Goal: Task Accomplishment & Management: Complete application form

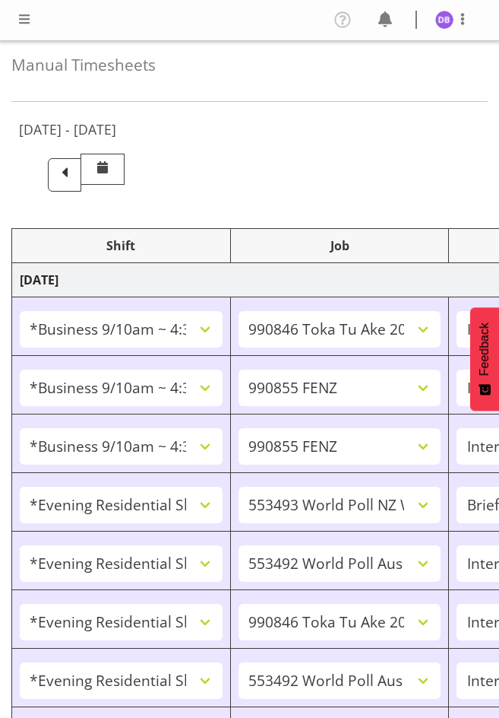
select select "26078"
select select "9426"
select select "47"
select select "26078"
select select "9636"
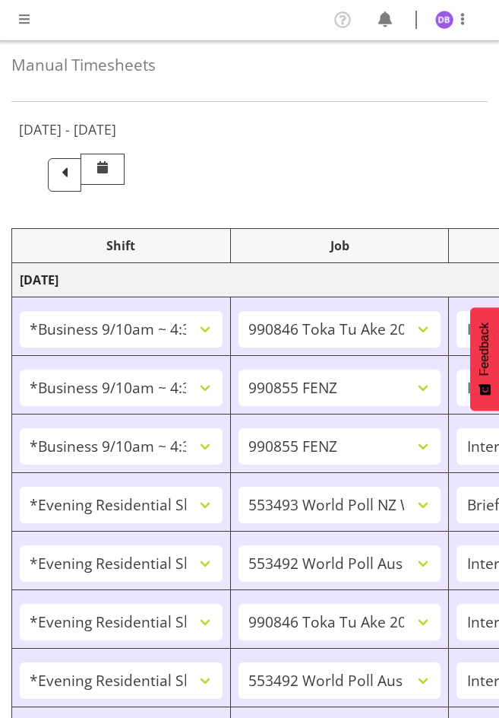
select select "47"
select select "26078"
select select "9636"
select select "47"
select select "48116"
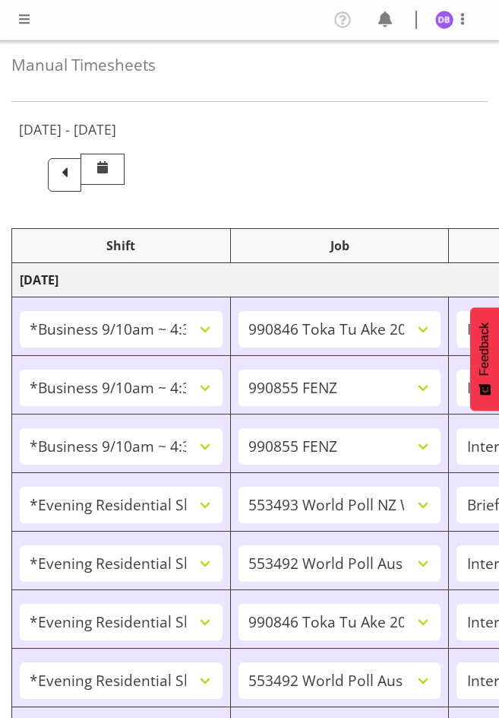
select select "10527"
select select "48116"
select select "10499"
select select "47"
select select "48116"
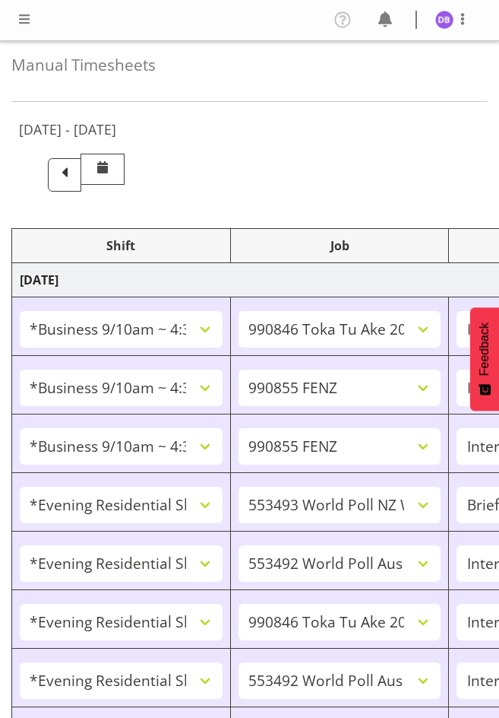
select select "9426"
select select "47"
select select "48116"
select select "10499"
select select "47"
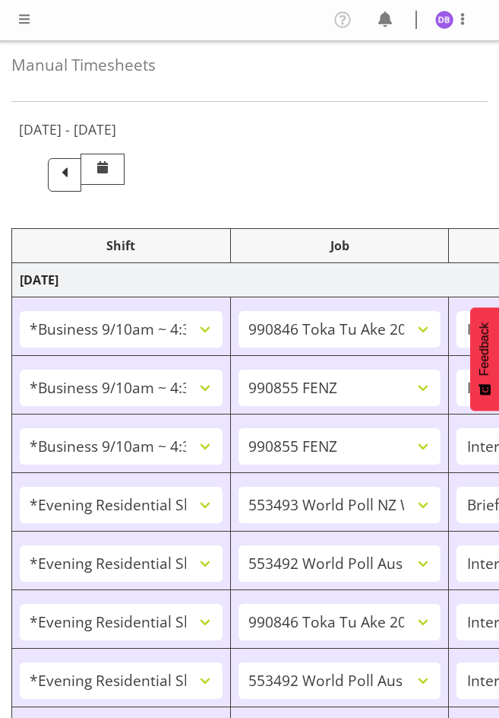
select select "48116"
select select "10499"
select select "47"
select select "48116"
select select "10499"
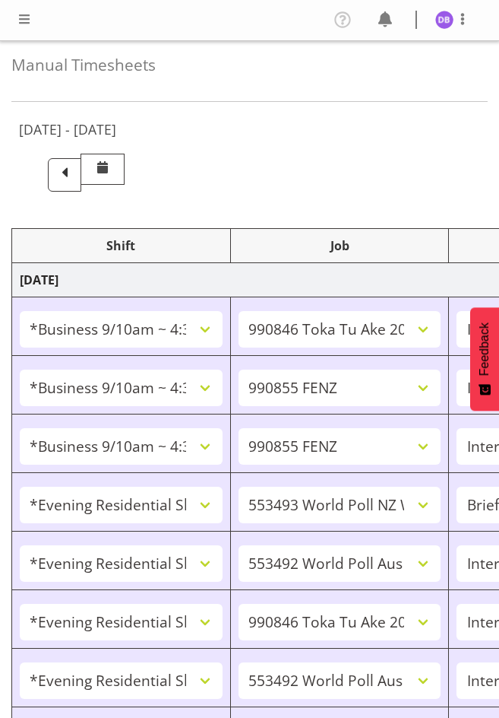
select select "47"
select select "48116"
select select "10499"
select select "47"
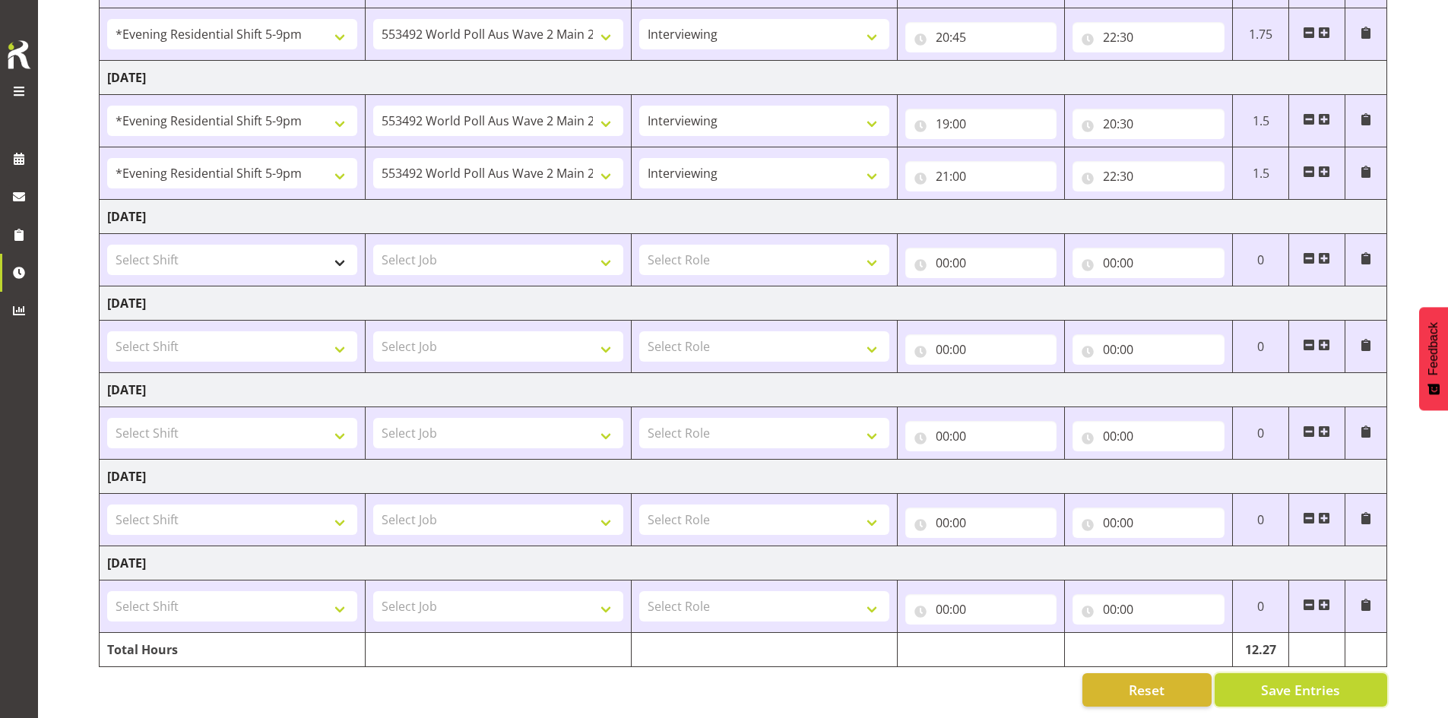
scroll to position [214, 0]
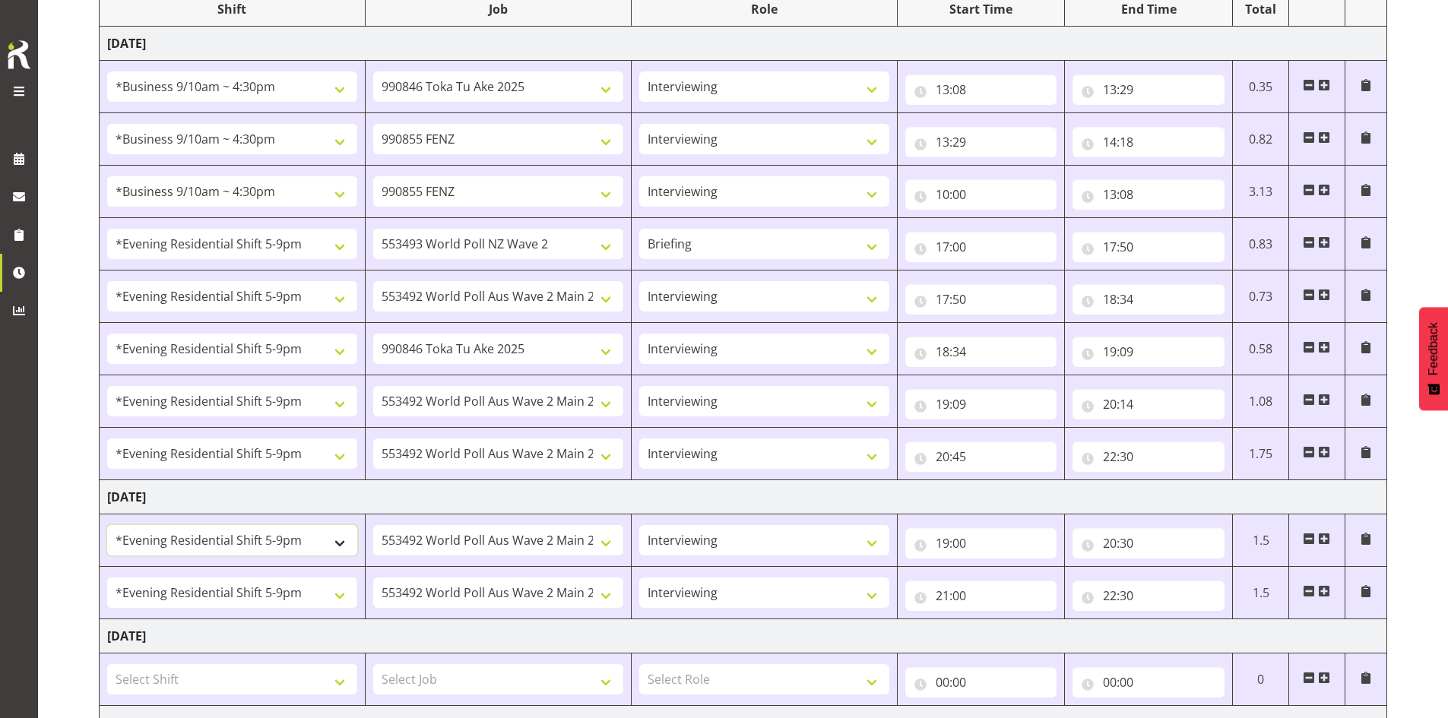
click at [339, 541] on select "!!Project Briefing (Job to be assigned) !!Weekend Residential (Roster IT Shift …" at bounding box center [232, 540] width 250 height 30
click at [499, 493] on td "[DATE]" at bounding box center [744, 497] width 1288 height 34
click at [339, 544] on select "!!Project Briefing (Job to be assigned) !!Weekend Residential (Roster IT Shift …" at bounding box center [232, 540] width 250 height 30
select select "26078"
click at [107, 525] on select "!!Project Briefing (Job to be assigned) !!Weekend Residential (Roster IT Shift …" at bounding box center [232, 540] width 250 height 30
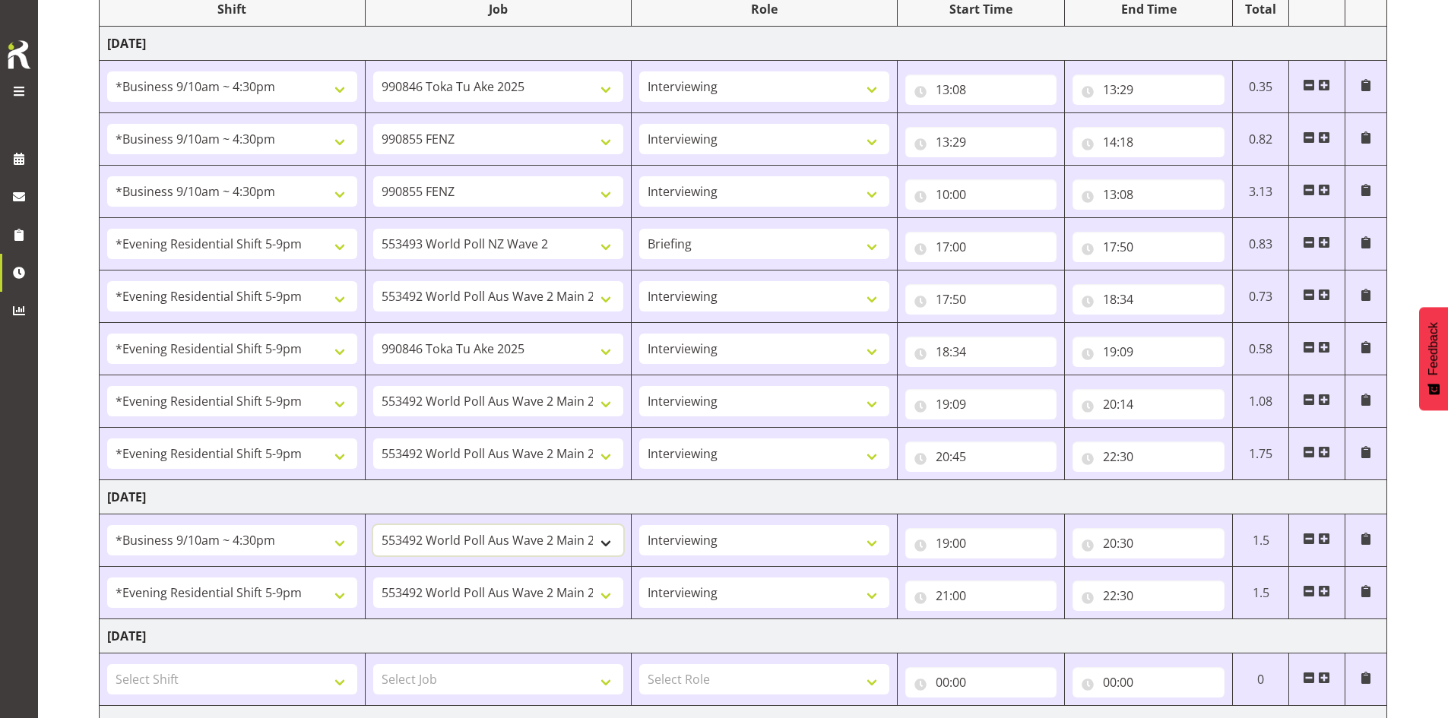
click at [499, 544] on select "550060 IF Admin 553492 World Poll Aus Wave 2 Main 2025 553493 World Poll NZ Wav…" at bounding box center [498, 540] width 250 height 30
select select "9636"
click at [373, 525] on select "550060 IF Admin 553492 World Poll Aus Wave 2 Main 2025 553493 World Poll NZ Wav…" at bounding box center [498, 540] width 250 height 30
click at [499, 544] on input "19:00" at bounding box center [981, 543] width 152 height 30
click at [499, 583] on select "00 01 02 03 04 05 06 07 08 09 10 11 12 13 14 15 16 17 18 19 20 21 22 23" at bounding box center [1009, 583] width 34 height 30
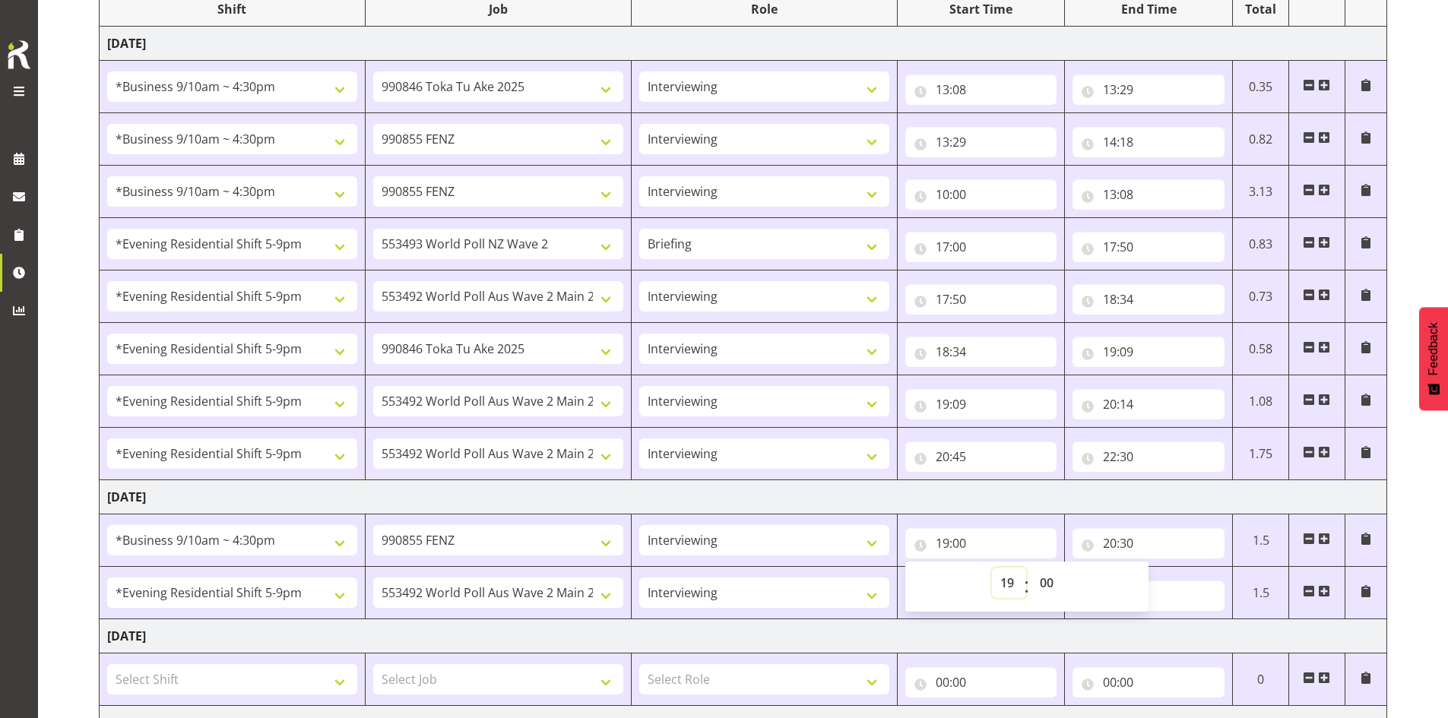
select select "10"
click at [499, 568] on select "00 01 02 03 04 05 06 07 08 09 10 11 12 13 14 15 16 17 18 19 20 21 22 23" at bounding box center [1009, 583] width 34 height 30
type input "10:00"
click at [499, 543] on input "20:30" at bounding box center [1149, 543] width 152 height 30
click at [499, 585] on select "00 01 02 03 04 05 06 07 08 09 10 11 12 13 14 15 16 17 18 19 20 21 22 23" at bounding box center [1176, 583] width 34 height 30
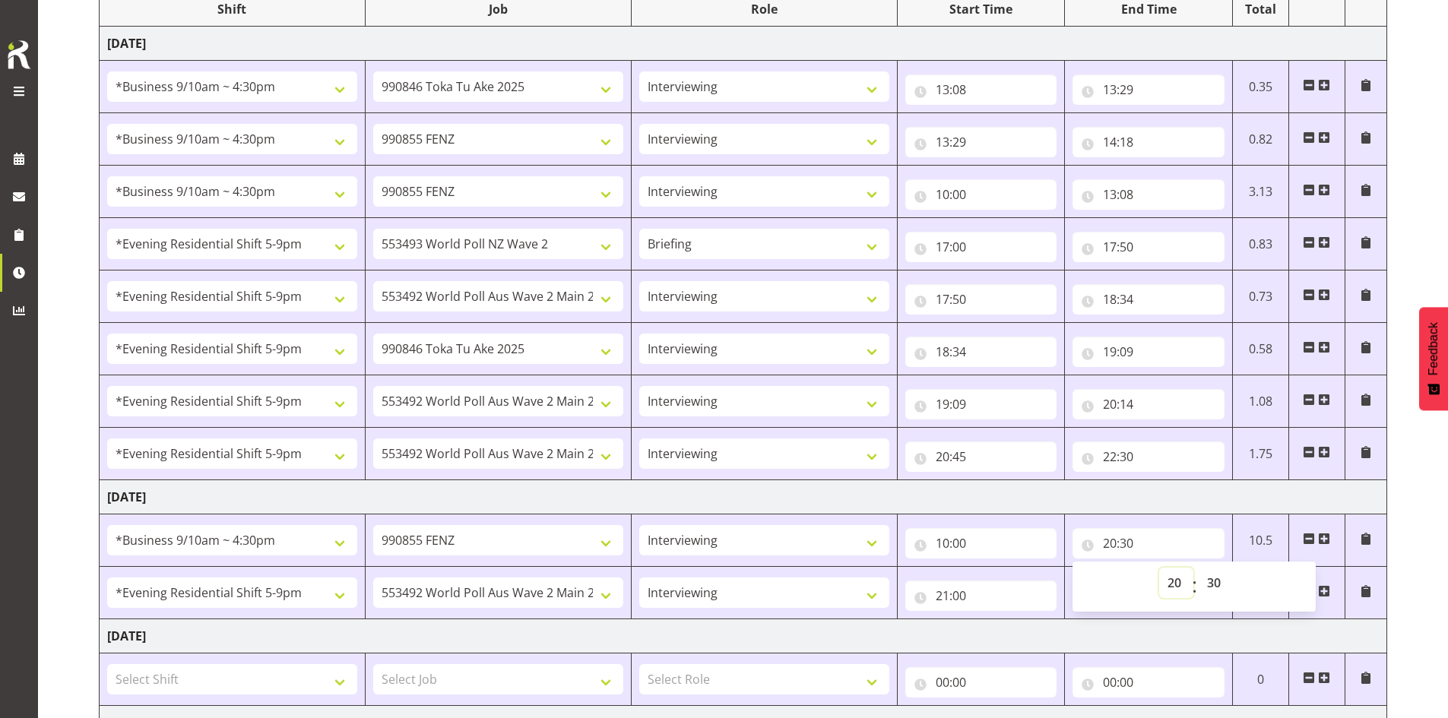
select select "13"
click at [499, 568] on select "00 01 02 03 04 05 06 07 08 09 10 11 12 13 14 15 16 17 18 19 20 21 22 23" at bounding box center [1176, 583] width 34 height 30
type input "13:30"
click at [499, 582] on select "00 01 02 03 04 05 06 07 08 09 10 11 12 13 14 15 16 17 18 19 20 21 22 23 24 25 2…" at bounding box center [1216, 583] width 34 height 30
select select "19"
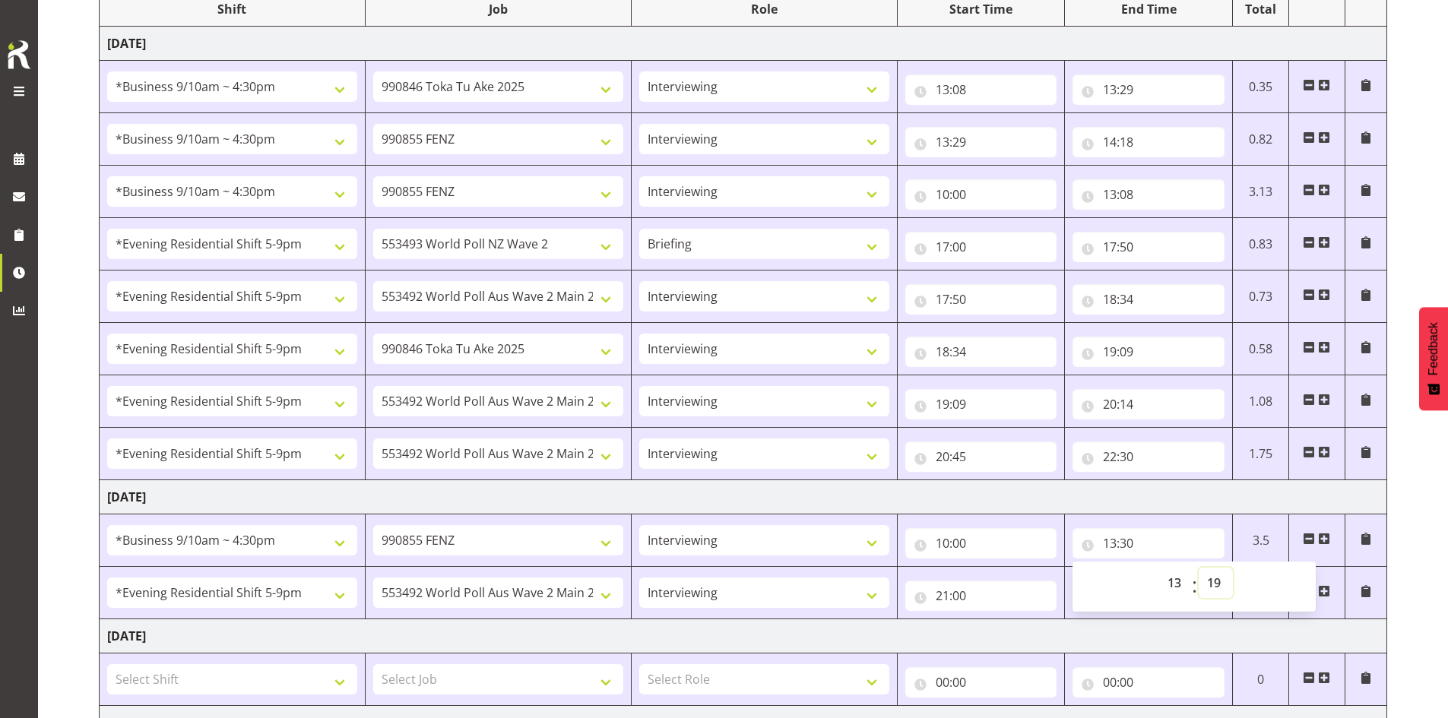
click at [499, 568] on select "00 01 02 03 04 05 06 07 08 09 10 11 12 13 14 15 16 17 18 19 20 21 22 23 24 25 2…" at bounding box center [1216, 583] width 34 height 30
type input "13:19"
click at [499, 593] on select "550060 IF Admin 553492 World Poll Aus Wave 2 Main 2025 553493 World Poll NZ Wav…" at bounding box center [498, 593] width 250 height 30
select select "9636"
click at [373, 578] on select "550060 IF Admin 553492 World Poll Aus Wave 2 Main 2025 553493 World Poll NZ Wav…" at bounding box center [498, 593] width 250 height 30
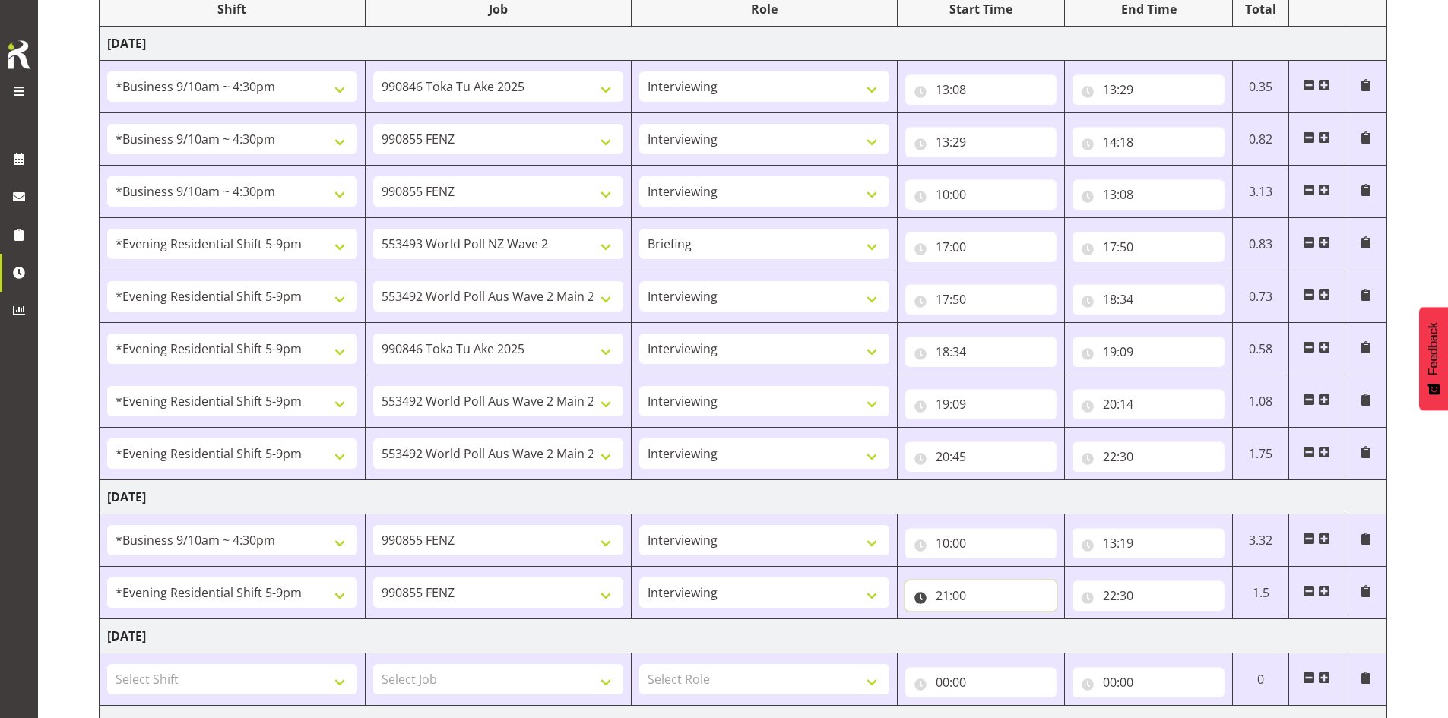
click at [499, 598] on input "21:00" at bounding box center [981, 596] width 152 height 30
click at [499, 637] on select "00 01 02 03 04 05 06 07 08 09 10 11 12 13 14 15 16 17 18 19 20 21 22 23" at bounding box center [1009, 635] width 34 height 30
select select "17"
click at [499, 620] on select "00 01 02 03 04 05 06 07 08 09 10 11 12 13 14 15 16 17 18 19 20 21 22 23" at bounding box center [1009, 635] width 34 height 30
type input "17:00"
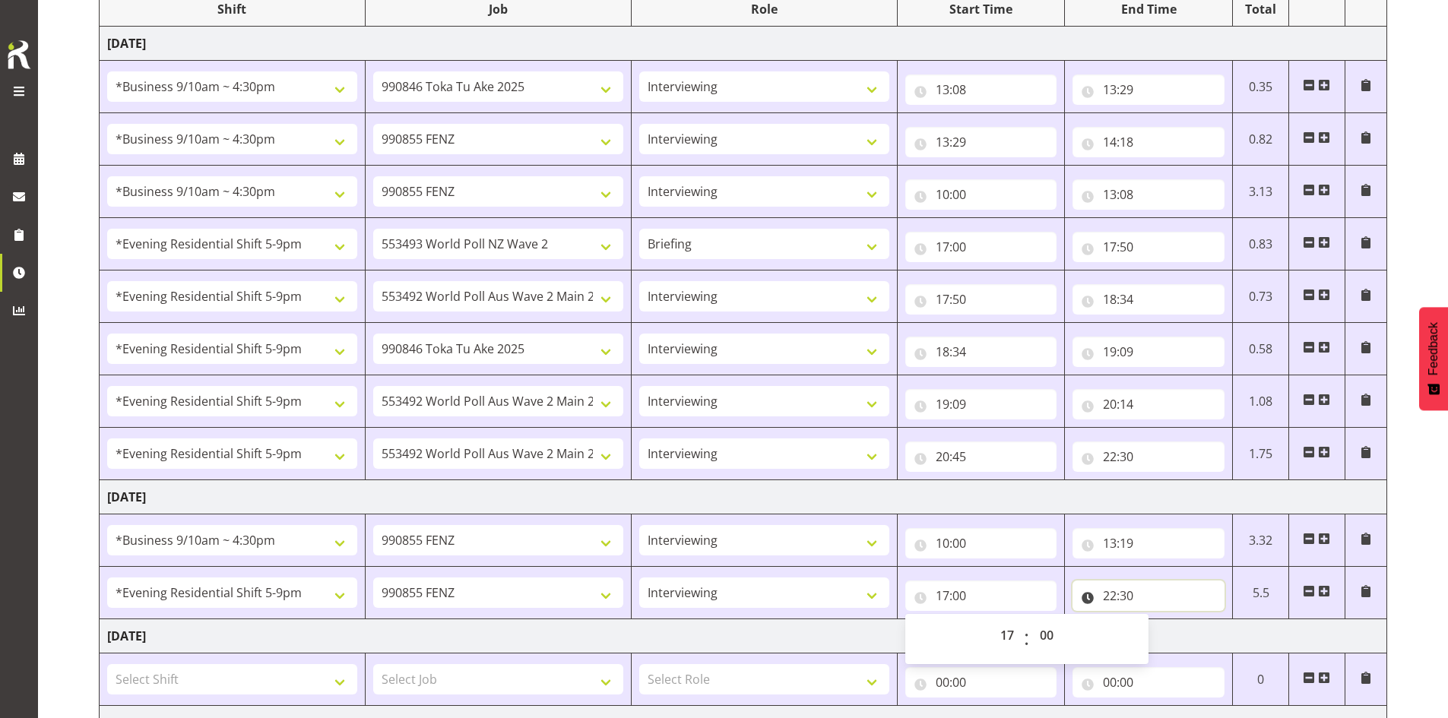
click at [499, 600] on input "22:30" at bounding box center [1149, 596] width 152 height 30
click at [499, 634] on select "00 01 02 03 04 05 06 07 08 09 10 11 12 13 14 15 16 17 18 19 20 21 22 23" at bounding box center [1176, 635] width 34 height 30
select select "17"
click at [499, 620] on select "00 01 02 03 04 05 06 07 08 09 10 11 12 13 14 15 16 17 18 19 20 21 22 23" at bounding box center [1176, 635] width 34 height 30
type input "17:30"
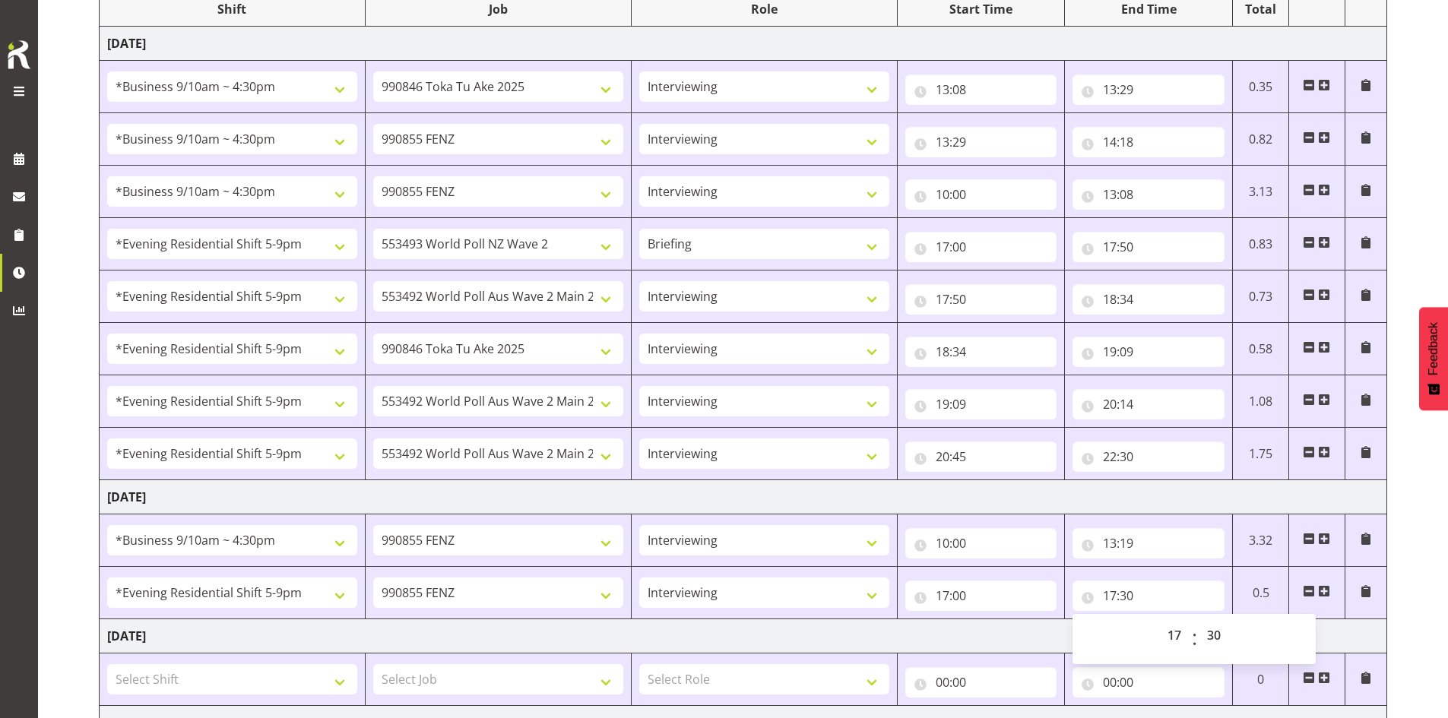
click at [499, 588] on span at bounding box center [1324, 591] width 12 height 12
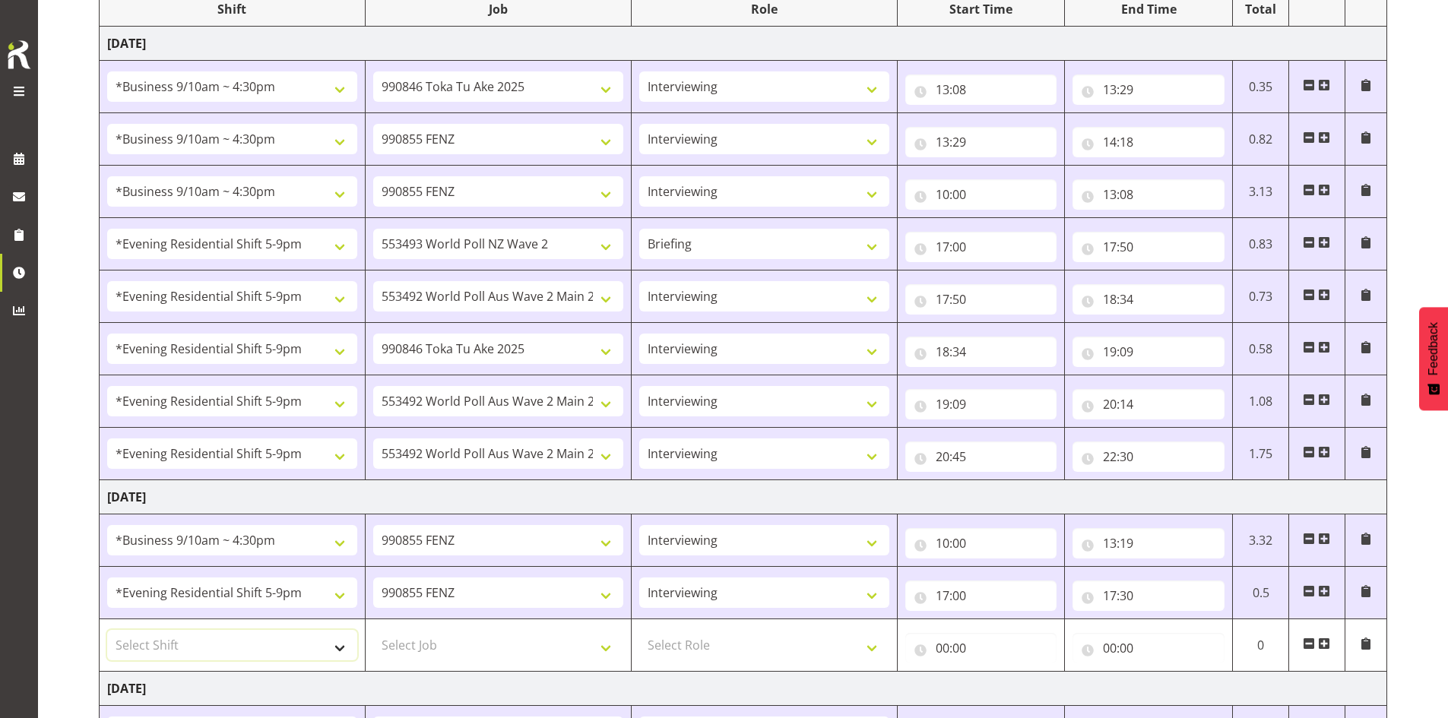
click at [327, 640] on select "Select Shift !!Project Briefing (Job to be assigned) !!Weekend Residential (Ros…" at bounding box center [232, 645] width 250 height 30
click at [107, 630] on select "Select Shift !!Project Briefing (Job to be assigned) !!Weekend Residential (Ros…" at bounding box center [232, 645] width 250 height 30
click at [340, 647] on select "!!Project Briefing (Job to be assigned) !!Weekend Residential (Roster IT Shift …" at bounding box center [232, 645] width 250 height 30
select select "48116"
click at [107, 630] on select "!!Project Briefing (Job to be assigned) !!Weekend Residential (Roster IT Shift …" at bounding box center [232, 645] width 250 height 30
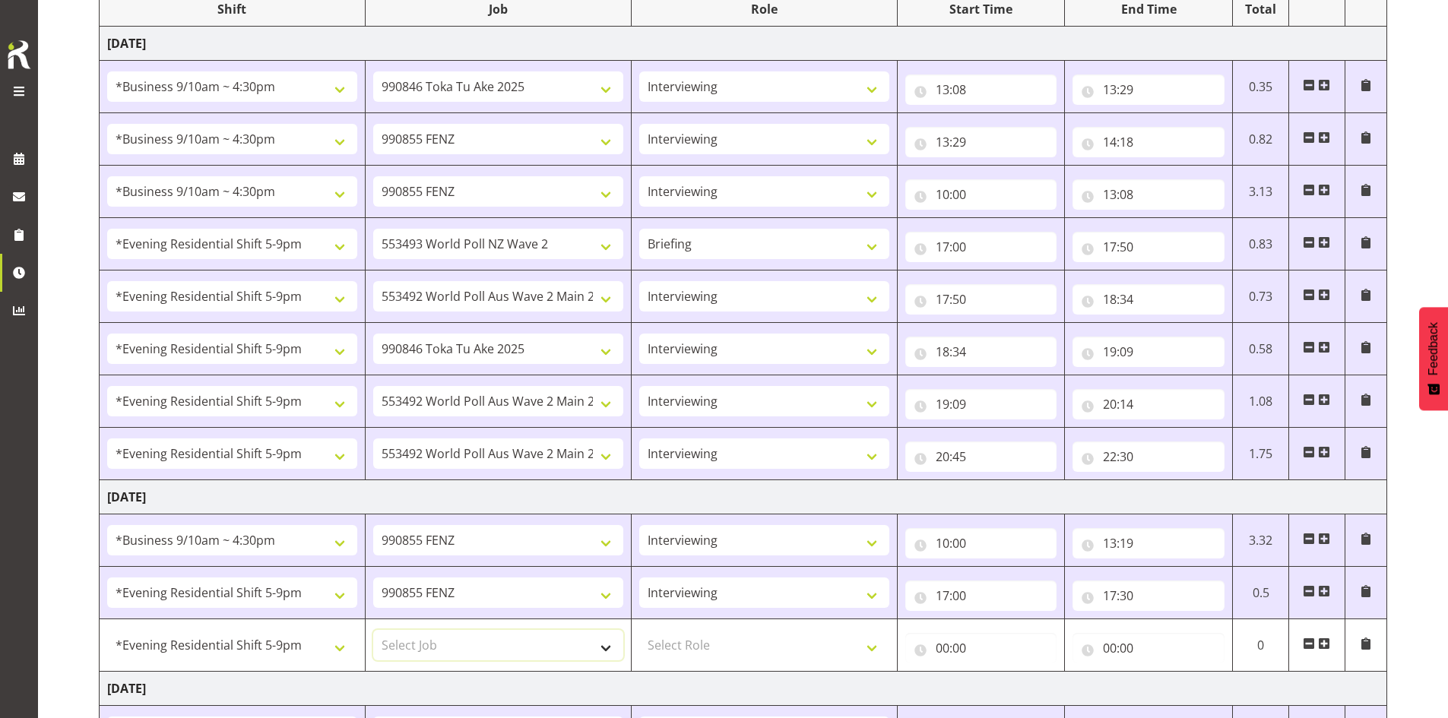
click at [499, 647] on select "Select Job 550060 IF Admin 553492 World Poll Aus Wave 2 Main 2025 553493 World …" at bounding box center [498, 645] width 250 height 30
select select "10242"
click at [373, 630] on select "Select Job 550060 IF Admin 553492 World Poll Aus Wave 2 Main 2025 553493 World …" at bounding box center [498, 645] width 250 height 30
click at [499, 646] on select "550060 IF Admin 553492 World Poll Aus Wave 2 Main 2025 553493 World Poll NZ Wav…" at bounding box center [498, 645] width 250 height 30
click at [499, 649] on select "Select Role Briefing Interviewing" at bounding box center [764, 645] width 250 height 30
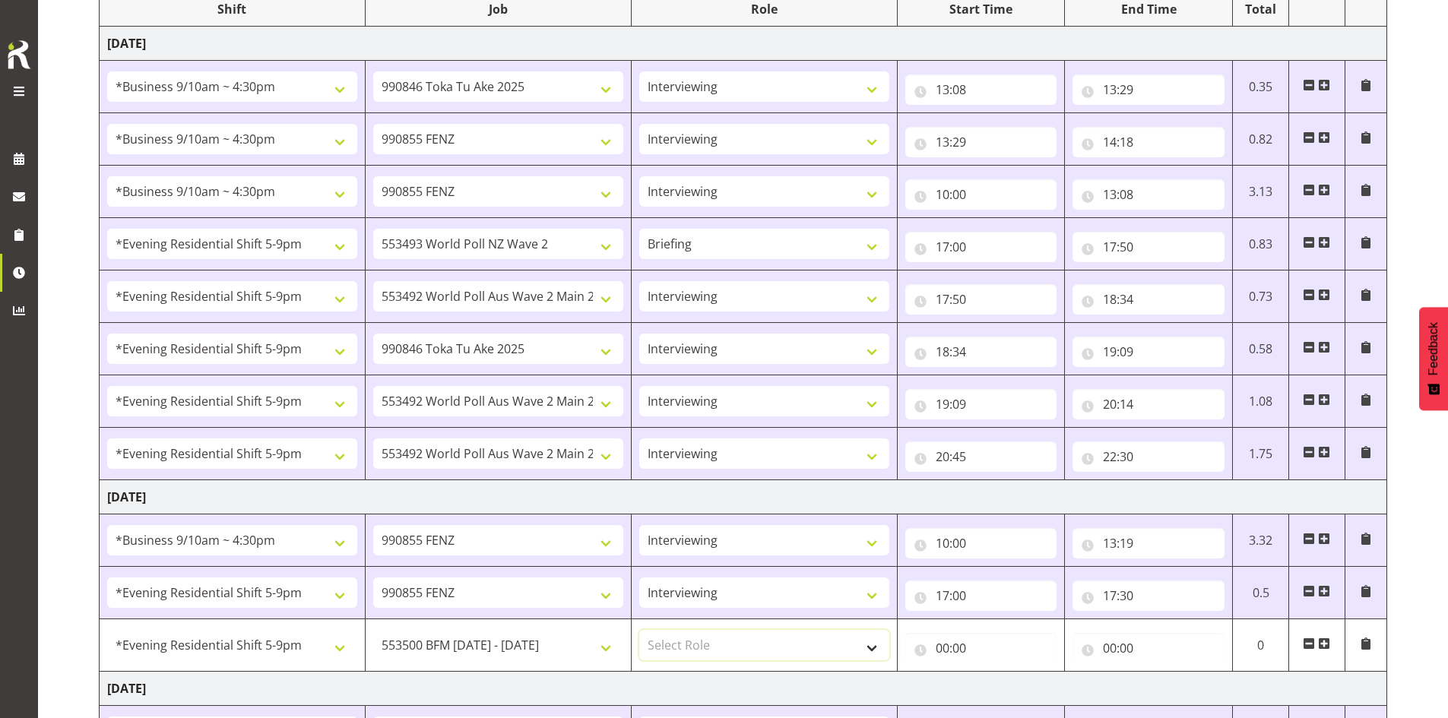
select select "47"
click at [499, 630] on select "Select Role Briefing Interviewing" at bounding box center [764, 645] width 250 height 30
click at [499, 650] on input "00:00" at bounding box center [981, 648] width 152 height 30
click at [499, 686] on select "00 01 02 03 04 05 06 07 08 09 10 11 12 13 14 15 16 17 18 19 20 21 22 23" at bounding box center [1009, 688] width 34 height 30
select select "17"
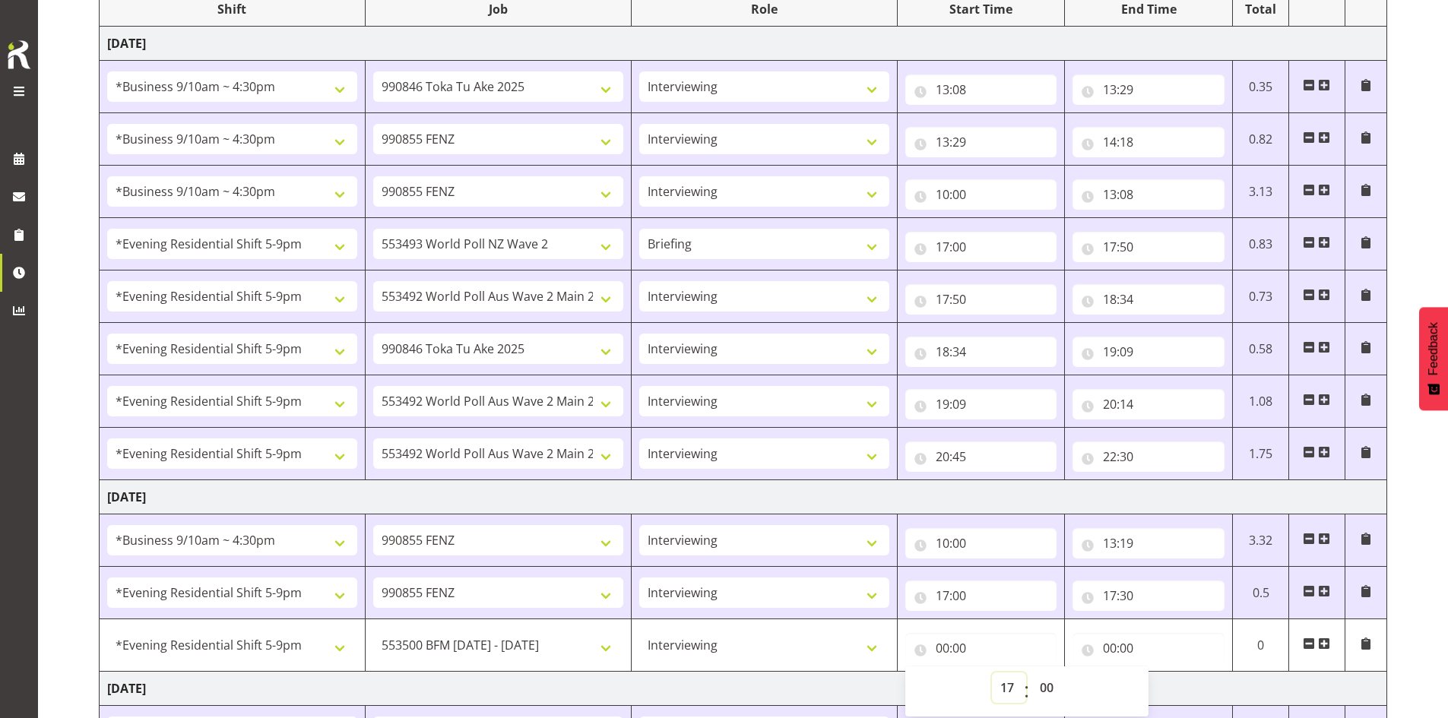
click at [499, 673] on select "00 01 02 03 04 05 06 07 08 09 10 11 12 13 14 15 16 17 18 19 20 21 22 23" at bounding box center [1009, 688] width 34 height 30
type input "17:00"
click at [499, 686] on select "00 01 02 03 04 05 06 07 08 09 10 11 12 13 14 15 16 17 18 19 20 21 22 23 24 25 2…" at bounding box center [1049, 688] width 34 height 30
select select "30"
click at [499, 673] on select "00 01 02 03 04 05 06 07 08 09 10 11 12 13 14 15 16 17 18 19 20 21 22 23 24 25 2…" at bounding box center [1049, 688] width 34 height 30
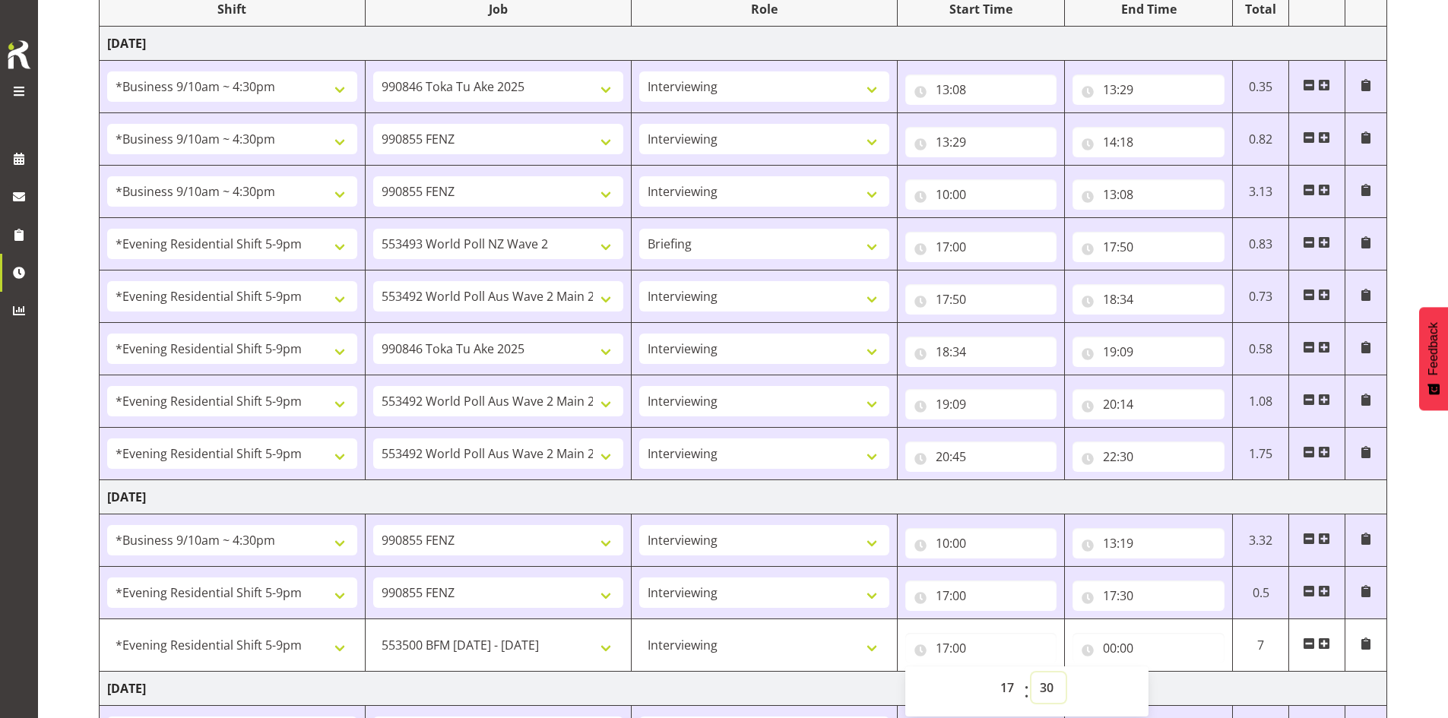
type input "17:30"
click at [499, 592] on input "17:30" at bounding box center [1149, 596] width 152 height 30
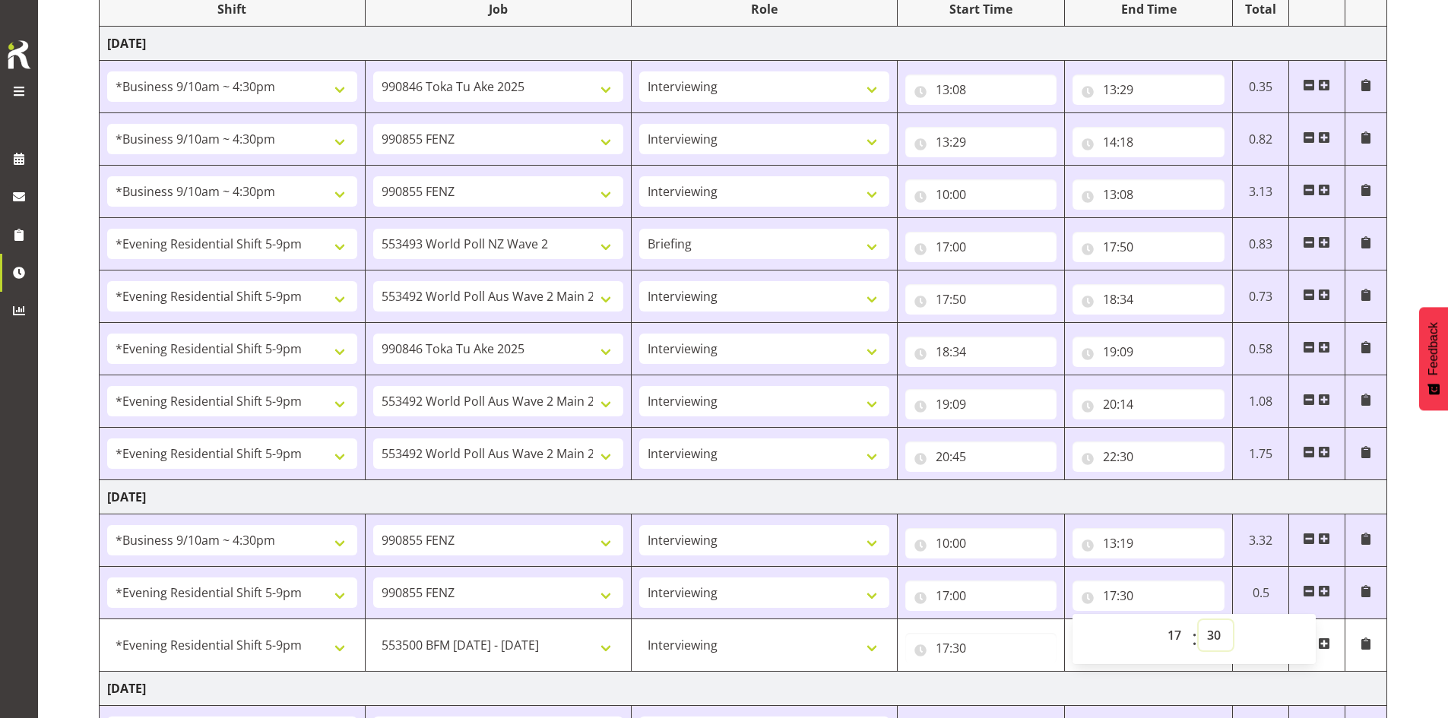
click at [499, 637] on select "00 01 02 03 04 05 06 07 08 09 10 11 12 13 14 15 16 17 18 19 20 21 22 23 24 25 2…" at bounding box center [1216, 635] width 34 height 30
select select "26"
click at [499, 620] on select "00 01 02 03 04 05 06 07 08 09 10 11 12 13 14 15 16 17 18 19 20 21 22 23 24 25 2…" at bounding box center [1216, 635] width 34 height 30
type input "17:26"
click at [499, 653] on input "17:30" at bounding box center [981, 648] width 152 height 30
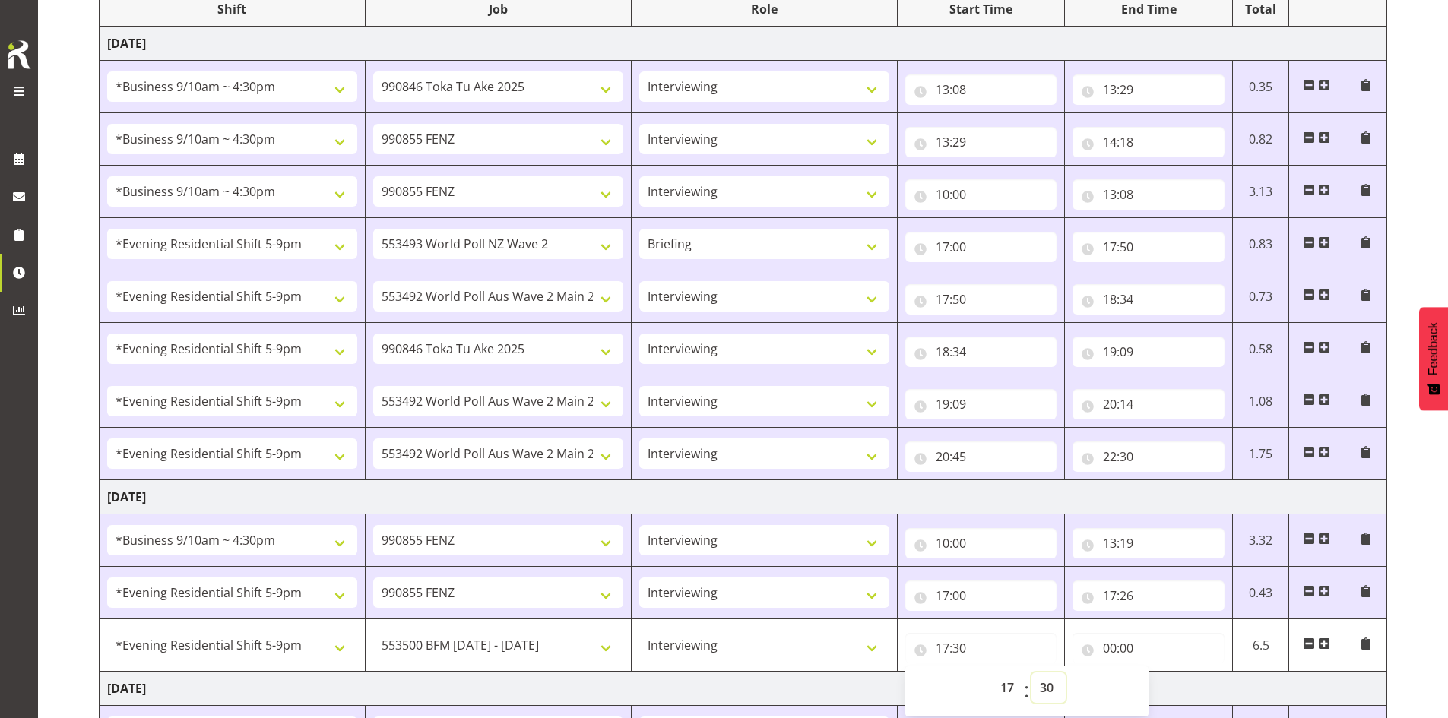
click at [499, 693] on select "00 01 02 03 04 05 06 07 08 09 10 11 12 13 14 15 16 17 18 19 20 21 22 23 24 25 2…" at bounding box center [1049, 688] width 34 height 30
select select "26"
click at [499, 673] on select "00 01 02 03 04 05 06 07 08 09 10 11 12 13 14 15 16 17 18 19 20 21 22 23 24 25 2…" at bounding box center [1049, 688] width 34 height 30
type input "17:26"
click at [499, 650] on input "00:00" at bounding box center [1149, 648] width 152 height 30
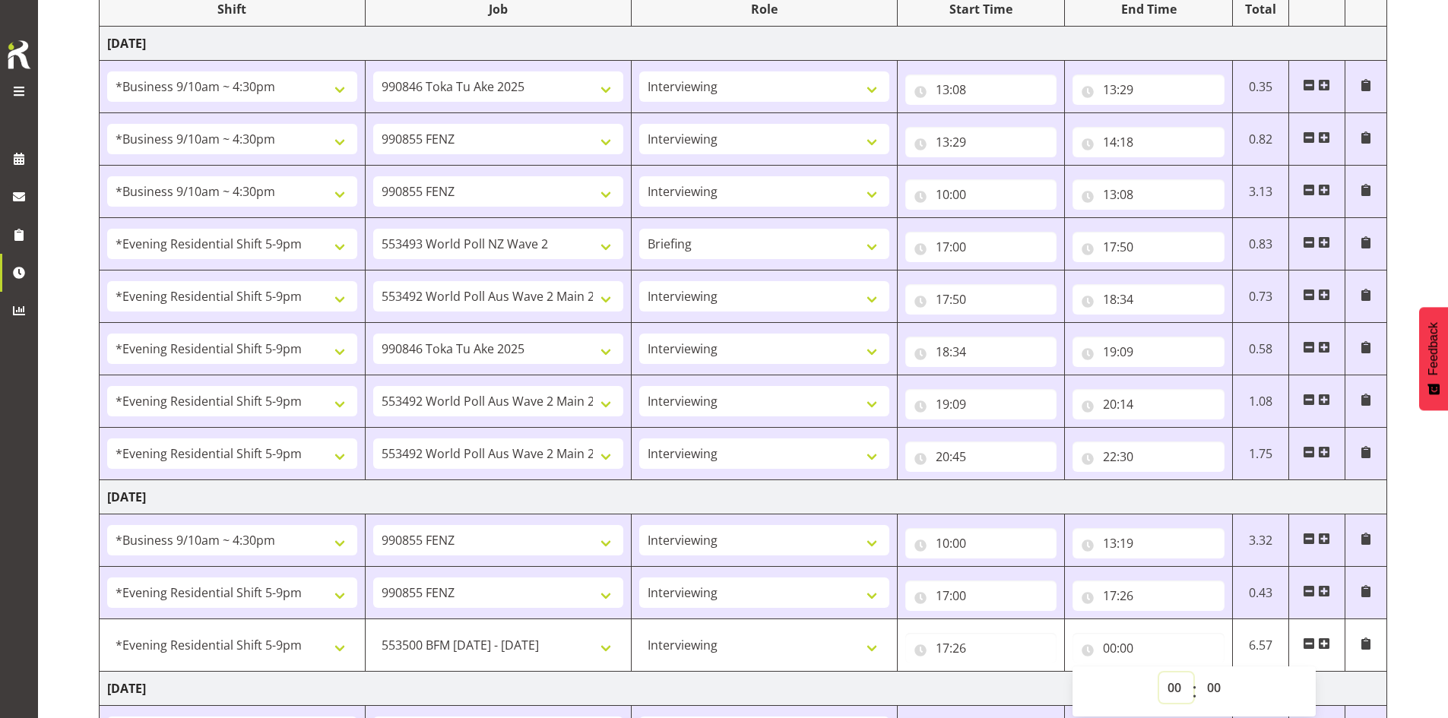
click at [499, 686] on select "00 01 02 03 04 05 06 07 08 09 10 11 12 13 14 15 16 17 18 19 20 21 22 23" at bounding box center [1176, 688] width 34 height 30
select select "17"
click at [499, 673] on select "00 01 02 03 04 05 06 07 08 09 10 11 12 13 14 15 16 17 18 19 20 21 22 23" at bounding box center [1176, 688] width 34 height 30
type input "17:00"
click at [499, 684] on select "00 01 02 03 04 05 06 07 08 09 10 11 12 13 14 15 16 17 18 19 20 21 22 23 24 25 2…" at bounding box center [1216, 688] width 34 height 30
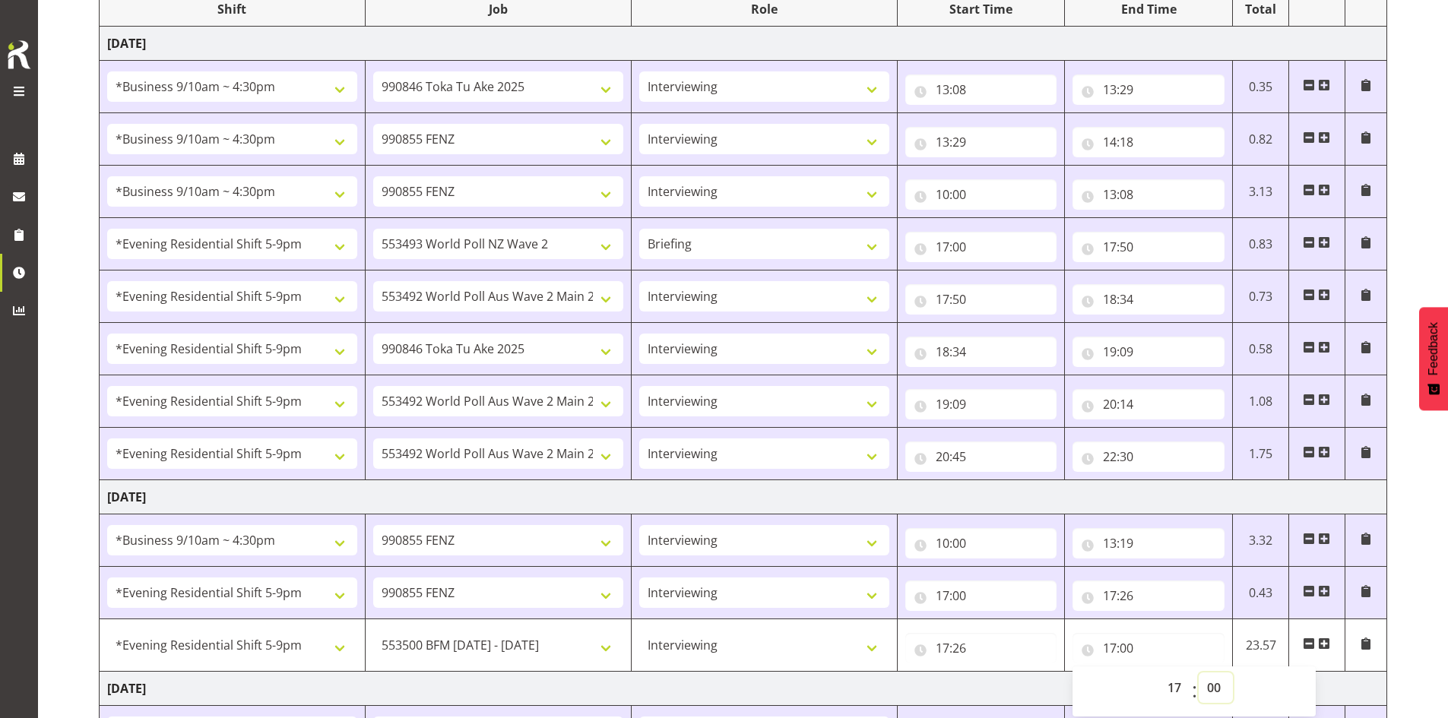
select select "30"
click at [499, 673] on select "00 01 02 03 04 05 06 07 08 09 10 11 12 13 14 15 16 17 18 19 20 21 22 23 24 25 2…" at bounding box center [1216, 688] width 34 height 30
type input "17:30"
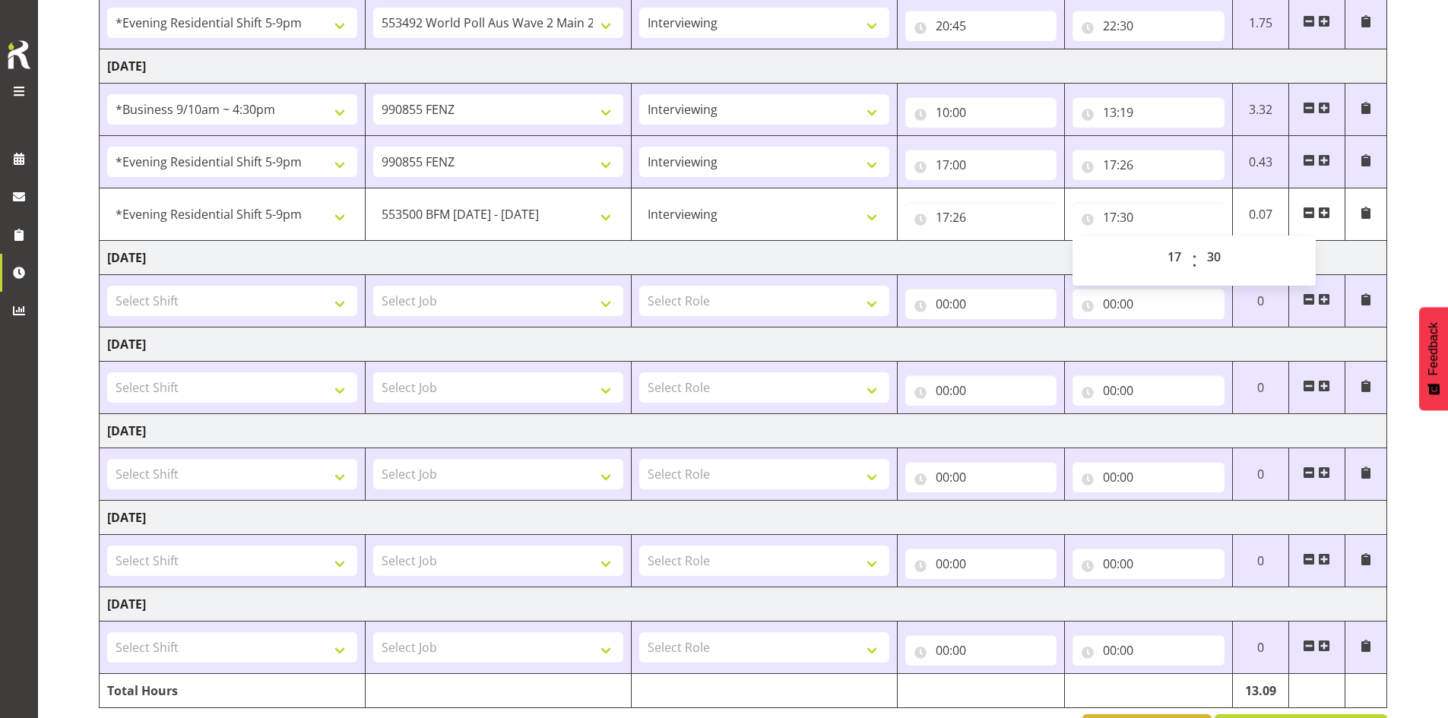
click at [499, 252] on td "[DATE]" at bounding box center [744, 258] width 1288 height 34
click at [499, 208] on span at bounding box center [1324, 213] width 12 height 12
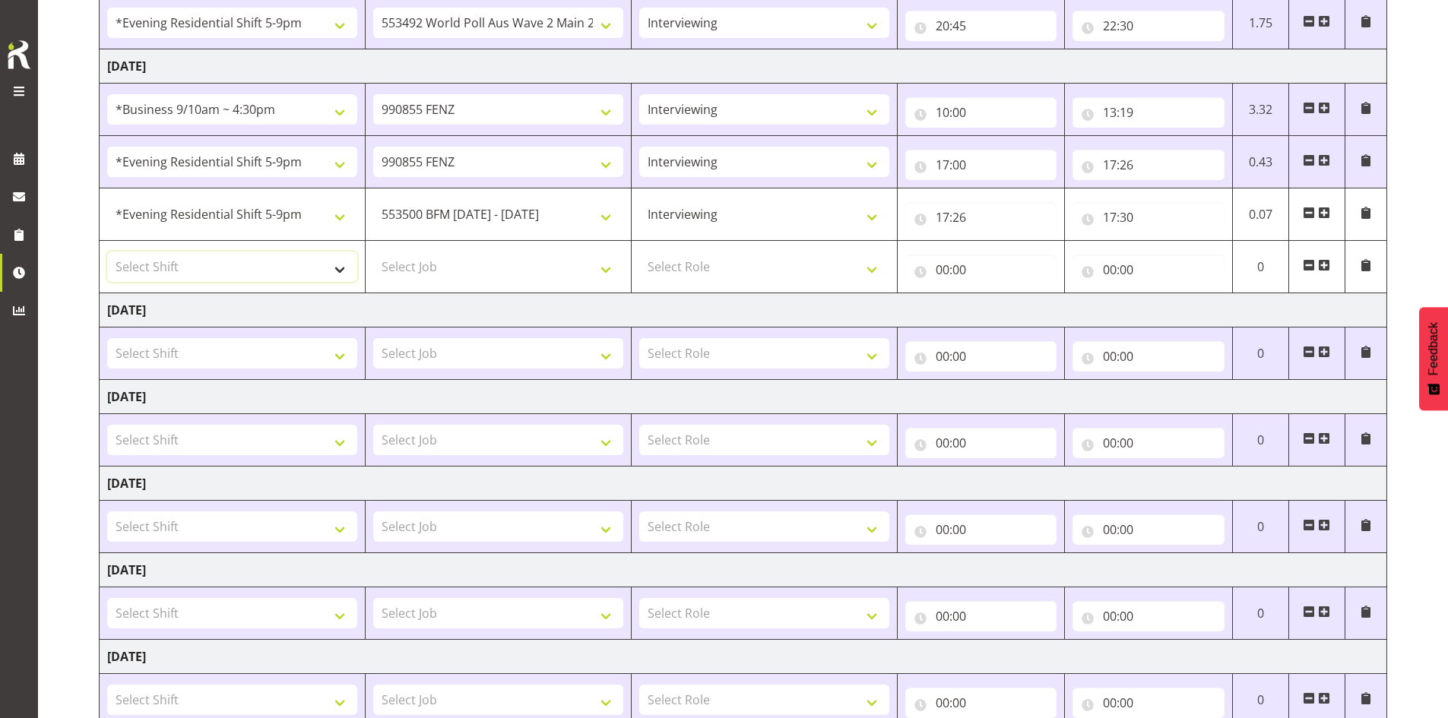
click at [341, 268] on select "Select Shift !!Project Briefing (Job to be assigned) !!Weekend Residential (Ros…" at bounding box center [232, 267] width 250 height 30
select select "48116"
click at [107, 252] on select "Select Shift !!Project Briefing (Job to be assigned) !!Weekend Residential (Ros…" at bounding box center [232, 267] width 250 height 30
click at [499, 265] on select "Select Job 550060 IF Admin 553492 World Poll Aus Wave 2 Main 2025 553493 World …" at bounding box center [498, 267] width 250 height 30
select select "9636"
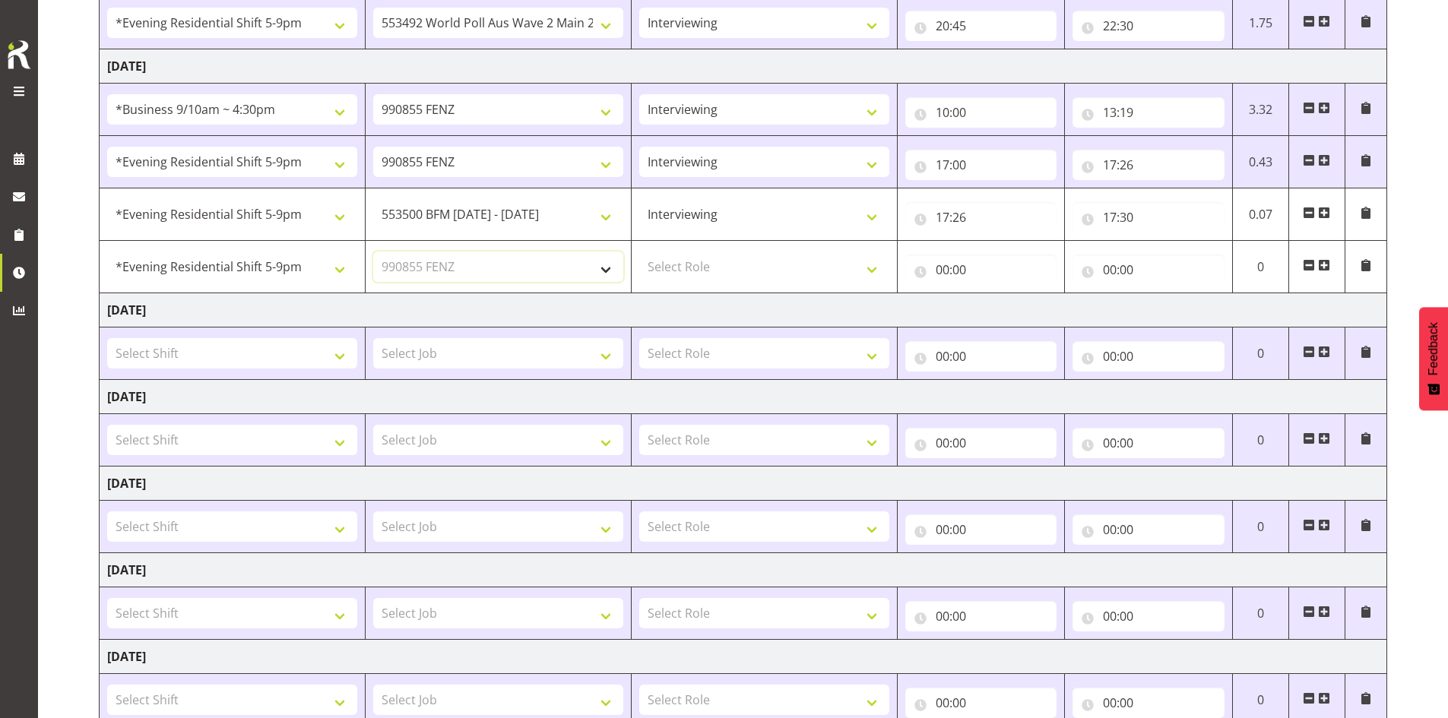
click at [373, 252] on select "Select Job 550060 IF Admin 553492 World Poll Aus Wave 2 Main 2025 553493 World …" at bounding box center [498, 267] width 250 height 30
click at [499, 265] on select "Select Role Briefing Interviewing" at bounding box center [764, 267] width 250 height 30
select select "47"
click at [499, 252] on select "Select Role Briefing Interviewing" at bounding box center [764, 267] width 250 height 30
click at [499, 272] on input "00:00" at bounding box center [981, 270] width 152 height 30
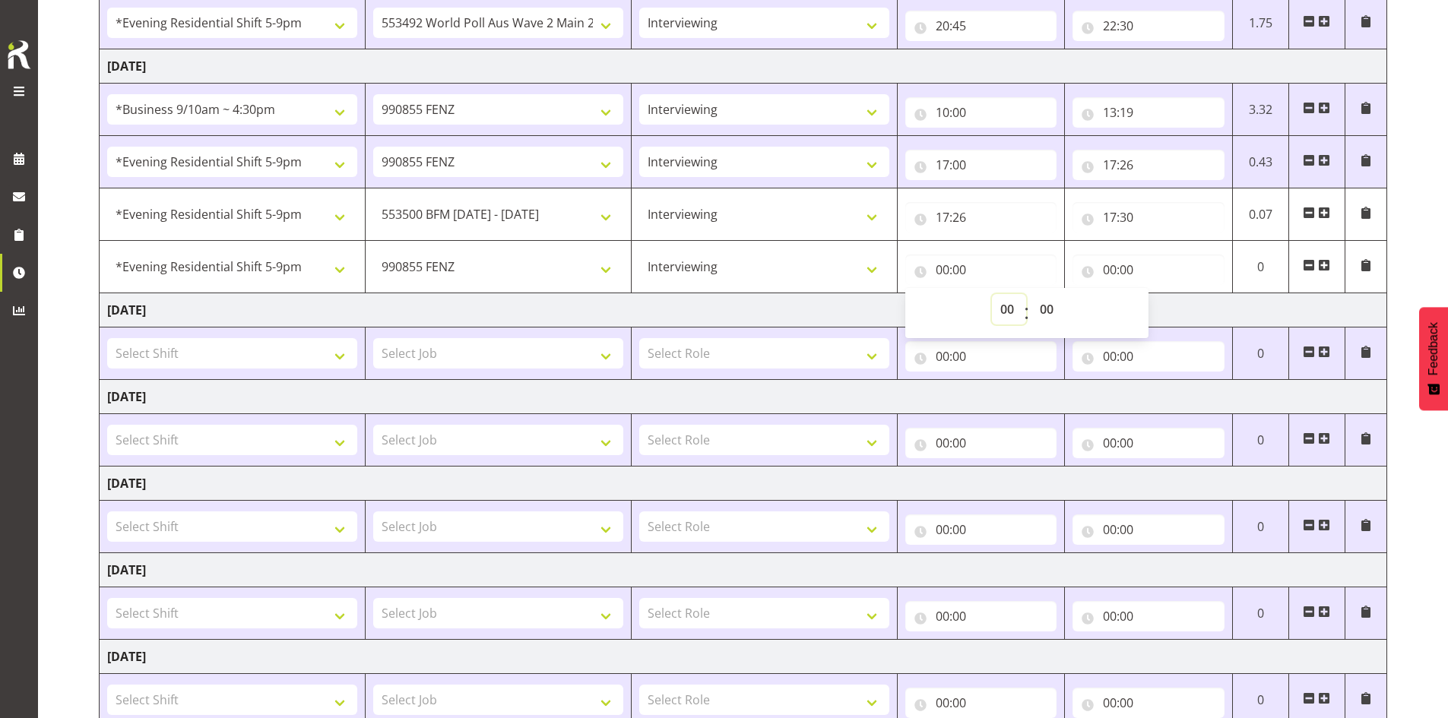
click at [499, 309] on select "00 01 02 03 04 05 06 07 08 09 10 11 12 13 14 15 16 17 18 19 20 21 22 23" at bounding box center [1009, 309] width 34 height 30
select select "17"
click at [499, 294] on select "00 01 02 03 04 05 06 07 08 09 10 11 12 13 14 15 16 17 18 19 20 21 22 23" at bounding box center [1009, 309] width 34 height 30
type input "17:00"
click at [499, 306] on select "00 01 02 03 04 05 06 07 08 09 10 11 12 13 14 15 16 17 18 19 20 21 22 23 24 25 2…" at bounding box center [1049, 309] width 34 height 30
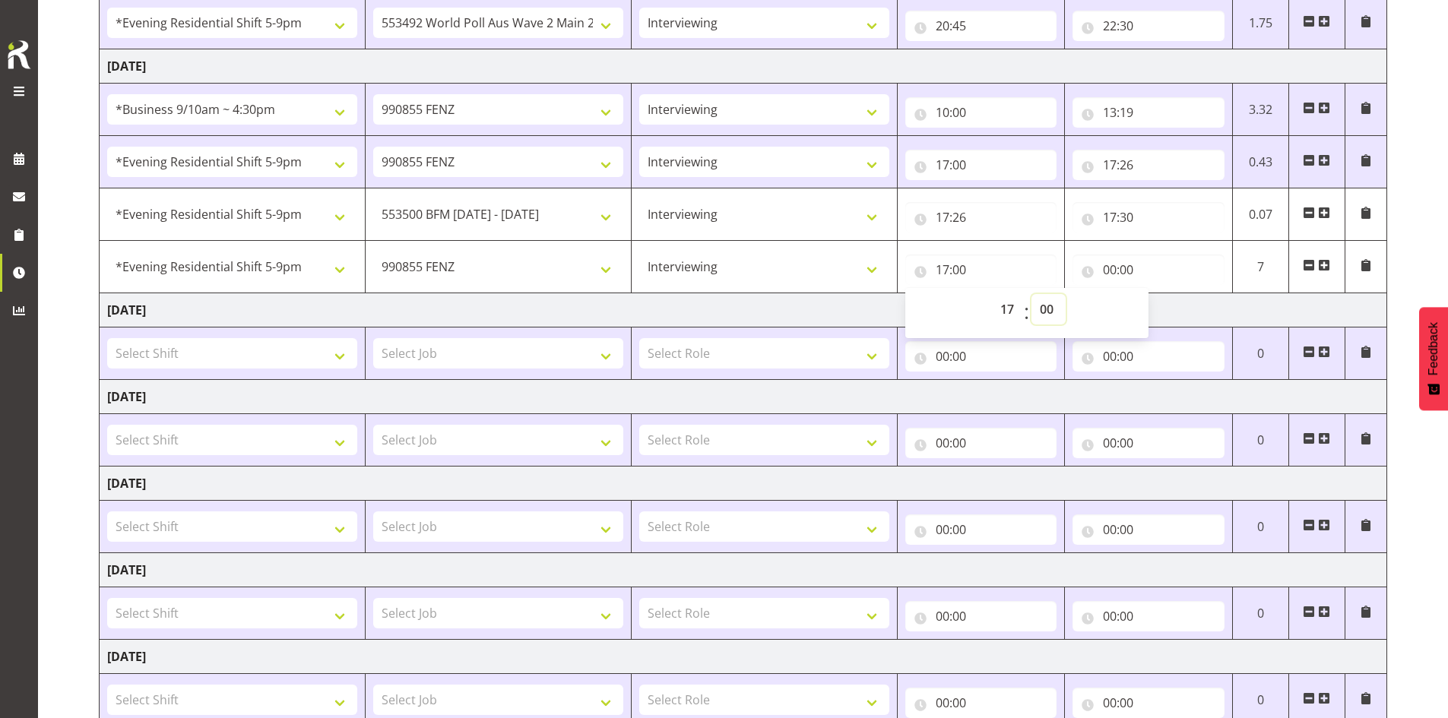
select select "30"
click at [499, 294] on select "00 01 02 03 04 05 06 07 08 09 10 11 12 13 14 15 16 17 18 19 20 21 22 23 24 25 2…" at bounding box center [1049, 309] width 34 height 30
type input "17:30"
click at [499, 268] on input "00:00" at bounding box center [1149, 270] width 152 height 30
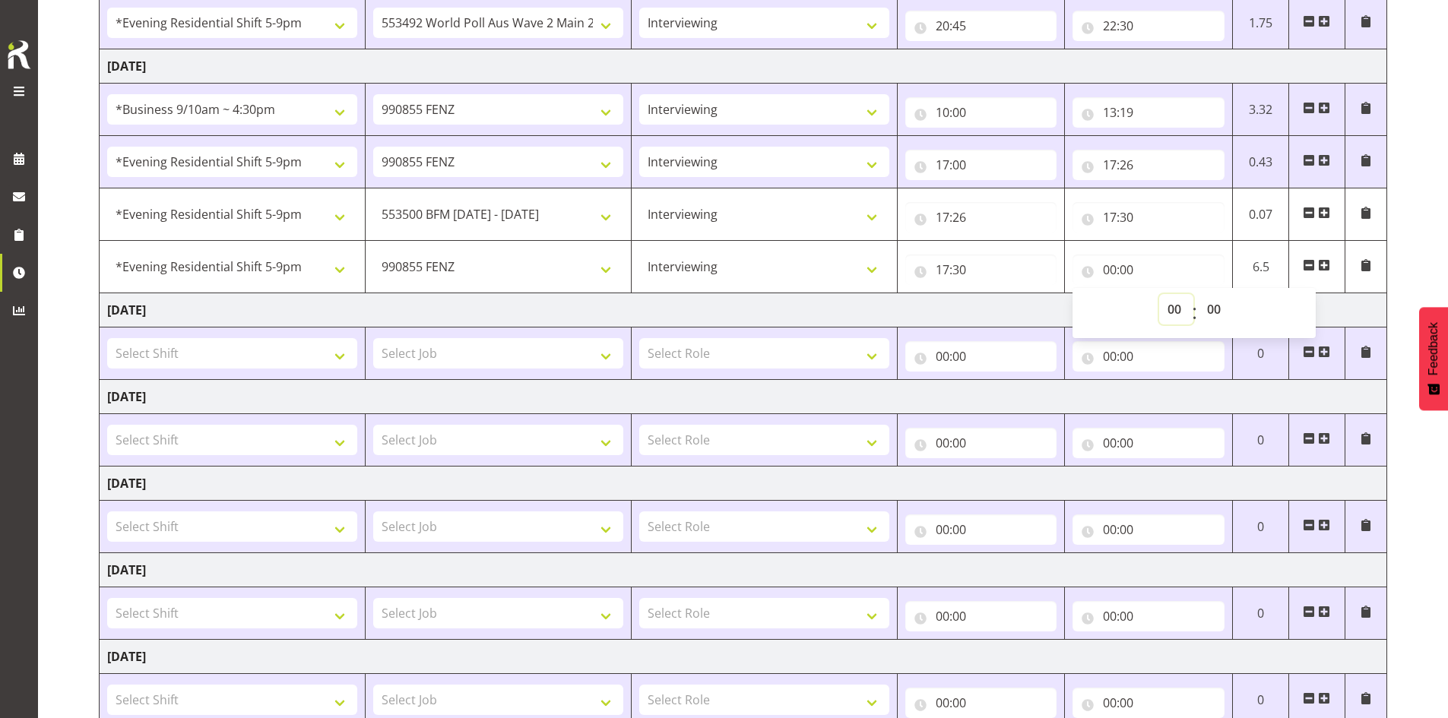
click at [499, 309] on select "00 01 02 03 04 05 06 07 08 09 10 11 12 13 14 15 16 17 18 19 20 21 22 23" at bounding box center [1176, 309] width 34 height 30
click at [499, 310] on select "00 01 02 03 04 05 06 07 08 09 10 11 12 13 14 15 16 17 18 19 20 21 22 23" at bounding box center [1176, 309] width 34 height 30
select select "10"
type input "10:00"
select select "19"
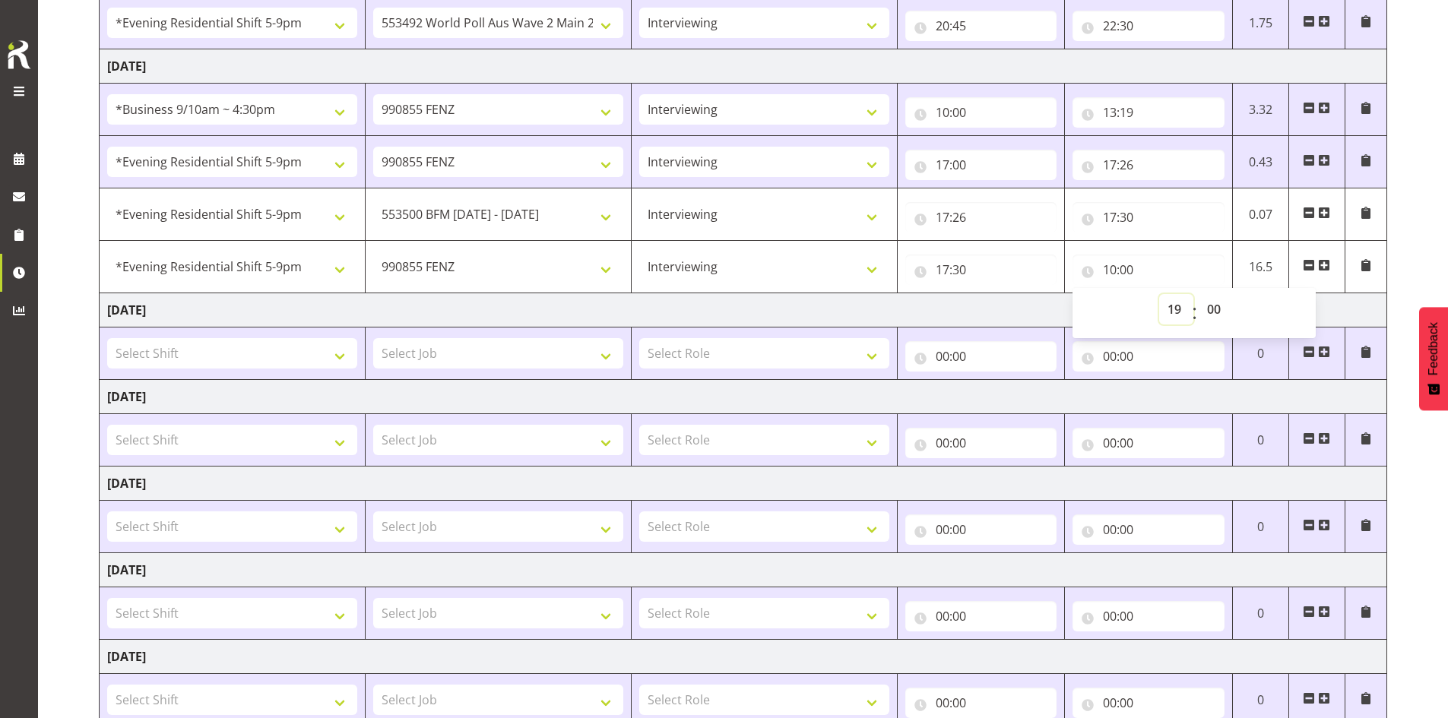
type input "19:00"
click at [499, 260] on span at bounding box center [1324, 265] width 12 height 12
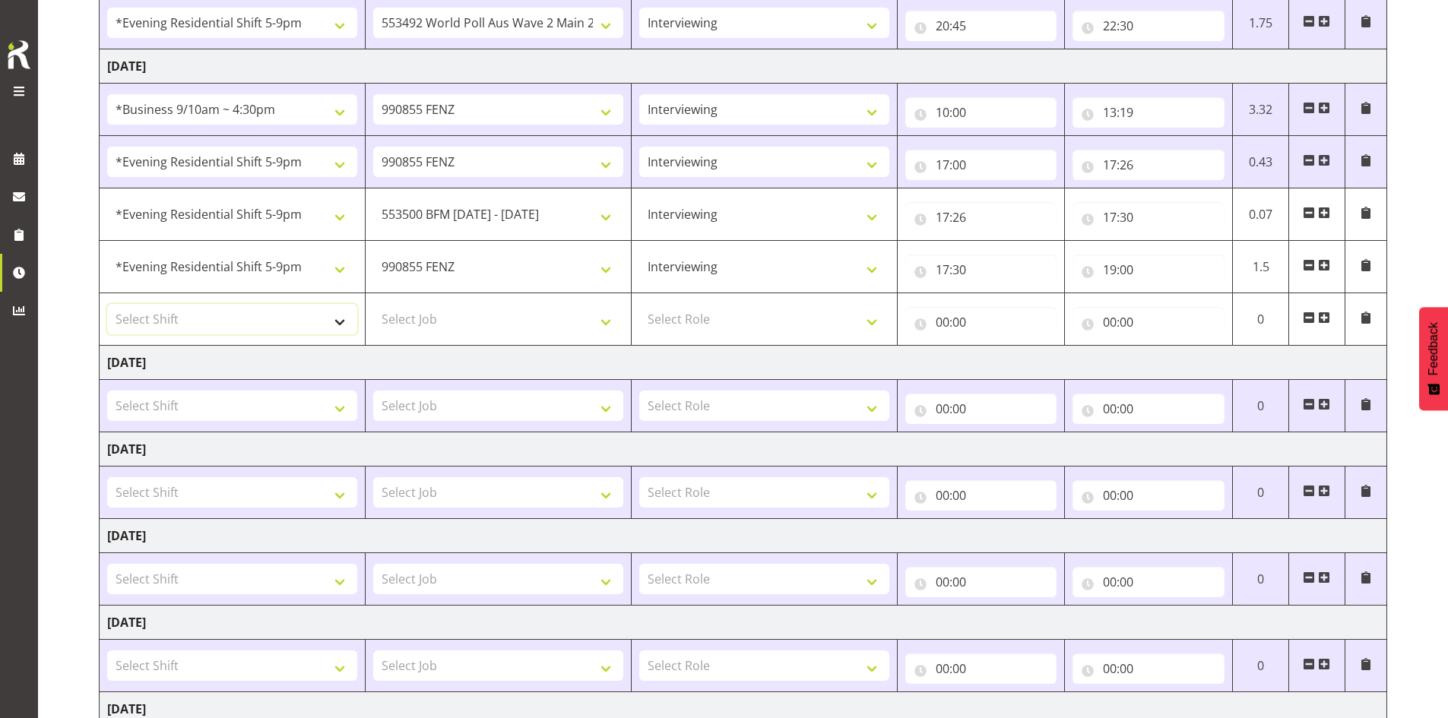
click at [334, 318] on select "Select Shift !!Project Briefing (Job to be assigned) !!Weekend Residential (Ros…" at bounding box center [232, 319] width 250 height 30
select select "56692"
click at [107, 304] on select "Select Shift !!Project Briefing (Job to be assigned) !!Weekend Residential (Ros…" at bounding box center [232, 319] width 250 height 30
click at [499, 315] on select "Select Job 550060 IF Admin 553492 World Poll Aus Wave 2 Main 2025 553493 World …" at bounding box center [498, 319] width 250 height 30
select select "10499"
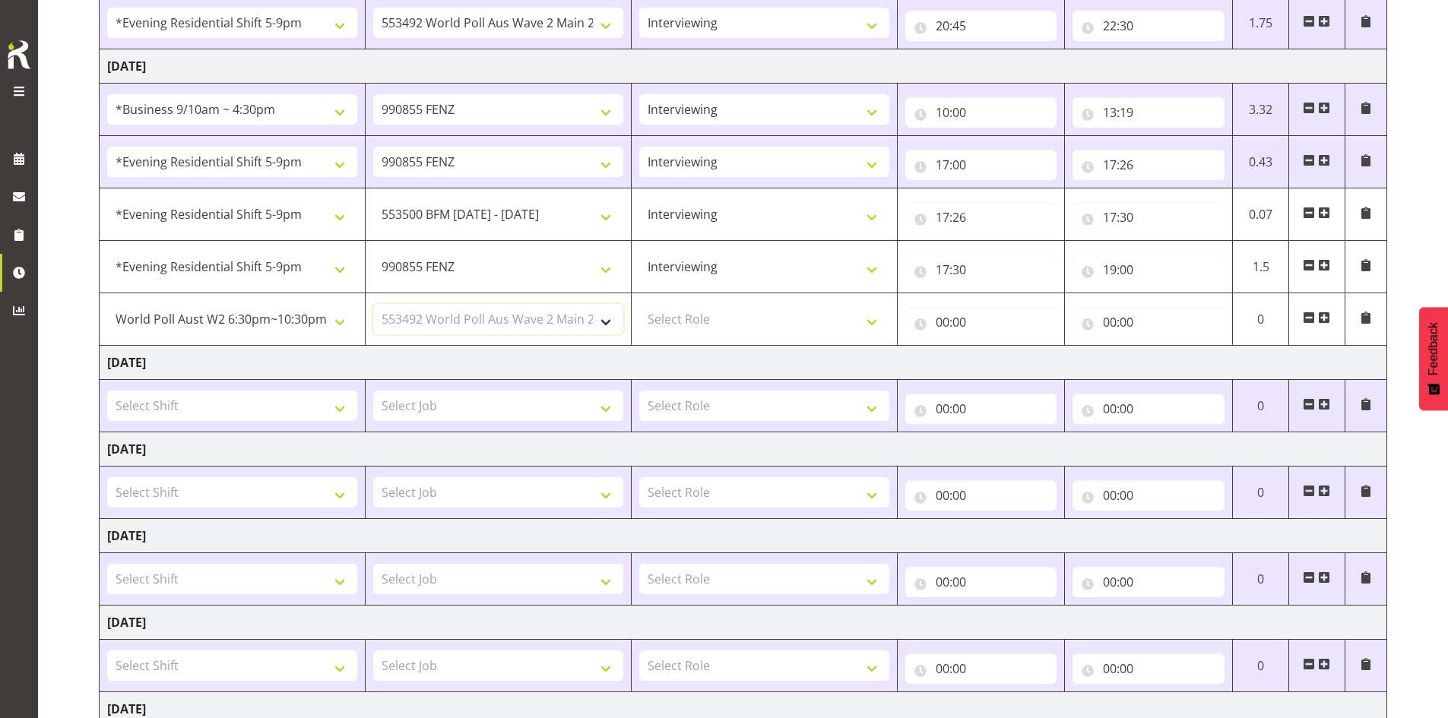
click at [373, 304] on select "Select Job 550060 IF Admin 553492 World Poll Aus Wave 2 Main 2025 553493 World …" at bounding box center [498, 319] width 250 height 30
click at [499, 319] on select "Select Role Briefing Interviewing" at bounding box center [764, 319] width 250 height 30
select select "47"
click at [499, 304] on select "Select Role Briefing Interviewing" at bounding box center [764, 319] width 250 height 30
click at [499, 320] on input "00:00" at bounding box center [981, 322] width 152 height 30
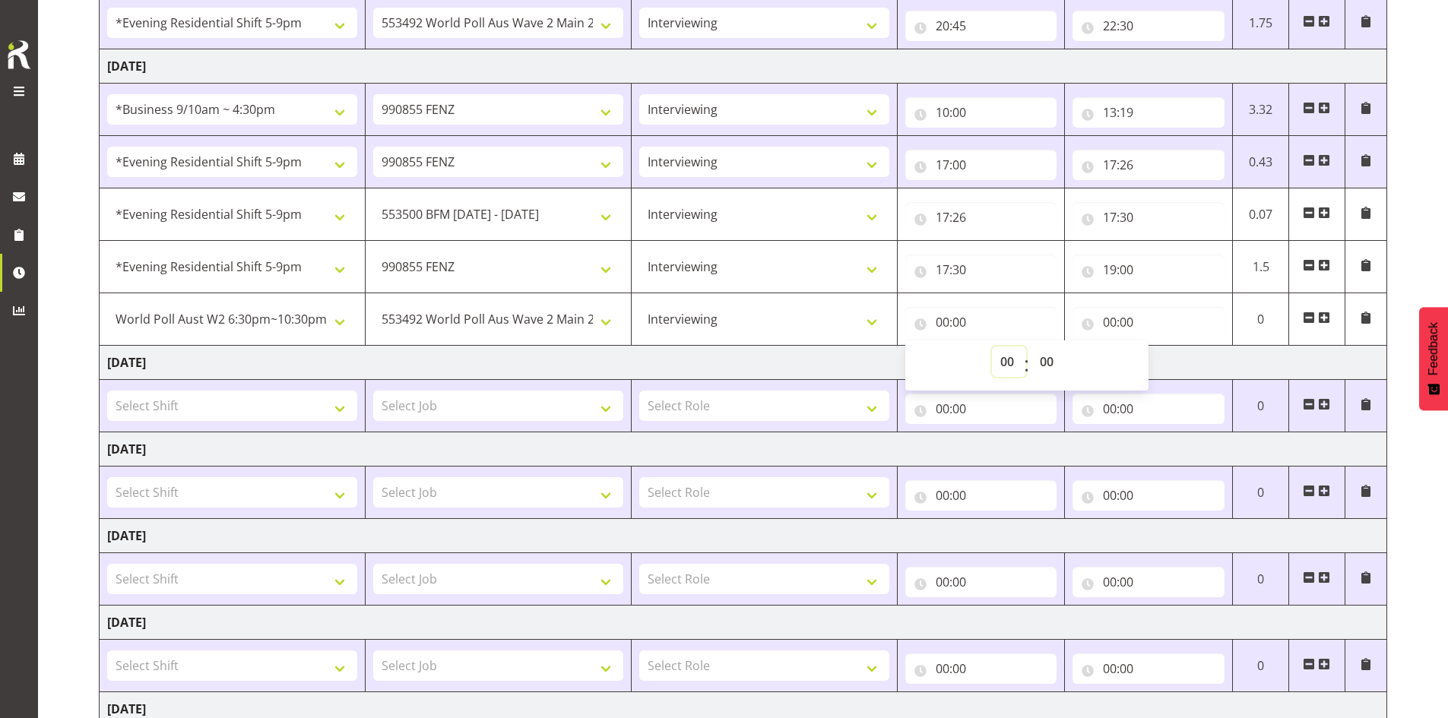
click at [499, 365] on select "00 01 02 03 04 05 06 07 08 09 10 11 12 13 14 15 16 17 18 19 20 21 22 23" at bounding box center [1009, 362] width 34 height 30
select select "19"
click at [499, 347] on select "00 01 02 03 04 05 06 07 08 09 10 11 12 13 14 15 16 17 18 19 20 21 22 23" at bounding box center [1009, 362] width 34 height 30
type input "19:00"
click at [499, 321] on input "00:00" at bounding box center [1149, 322] width 152 height 30
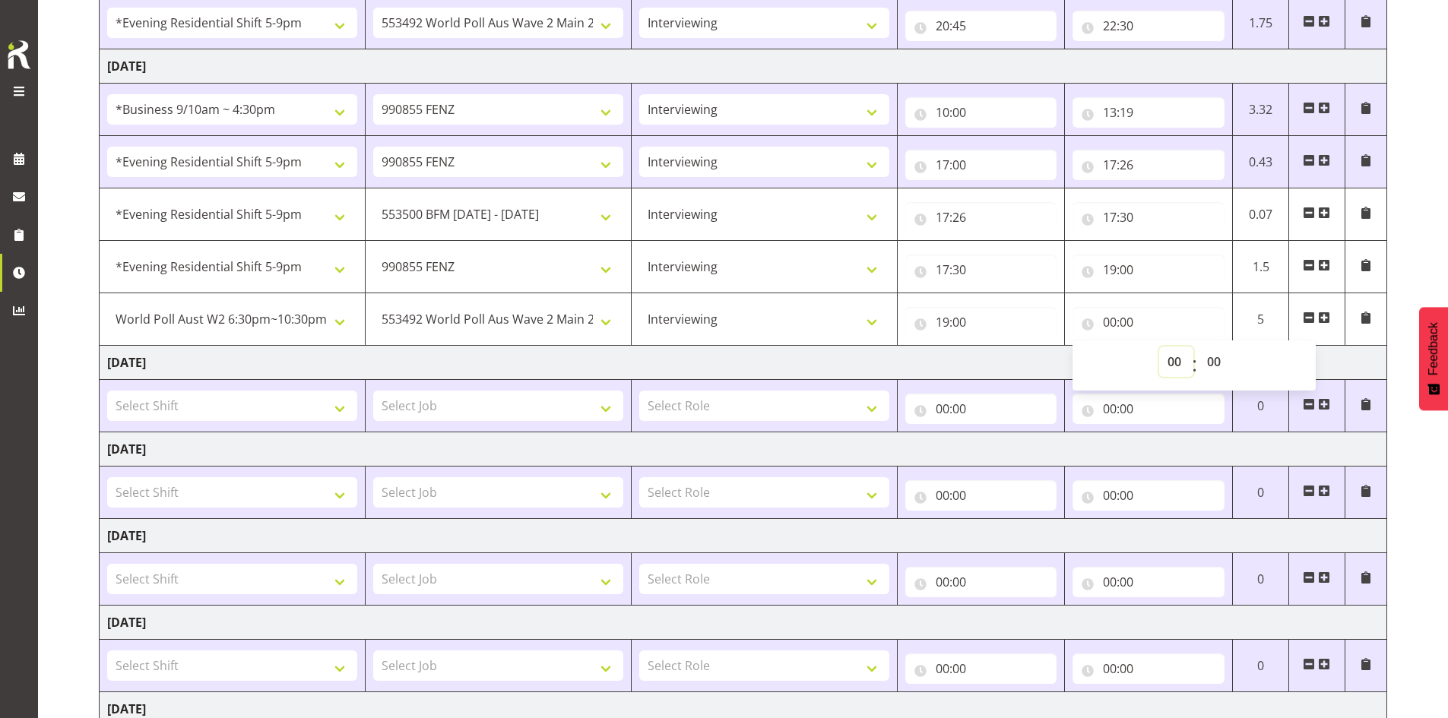
click at [499, 357] on select "00 01 02 03 04 05 06 07 08 09 10 11 12 13 14 15 16 17 18 19 20 21 22 23" at bounding box center [1176, 362] width 34 height 30
select select "20"
click at [499, 358] on select "00 01 02 03 04 05 06 07 08 09 10 11 12 13 14 15 16 17 18 19 20 21 22 23 24 25 2…" at bounding box center [1216, 362] width 34 height 30
type input "20:30"
click at [499, 314] on span at bounding box center [1324, 318] width 12 height 12
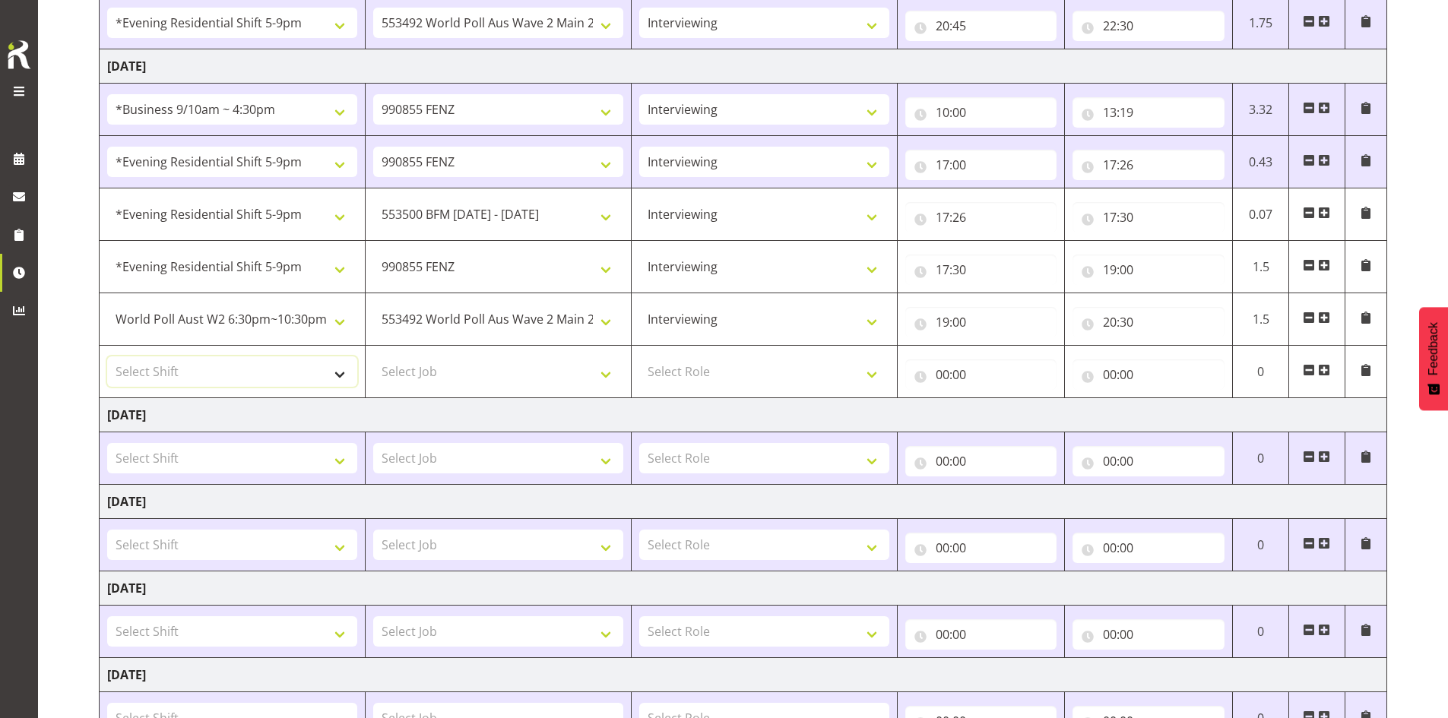
click at [339, 372] on select "Select Shift !!Project Briefing (Job to be assigned) !!Weekend Residential (Ros…" at bounding box center [232, 372] width 250 height 30
select select "246"
click at [428, 360] on select "Select Job 550060 IF Admin 553492 World Poll Aus Wave 2 Main 2025 553493 World …" at bounding box center [498, 372] width 250 height 30
select select "10499"
click at [373, 357] on select "Select Job 550060 IF Admin 553492 World Poll Aus Wave 2 Main 2025 553493 World …" at bounding box center [498, 372] width 250 height 30
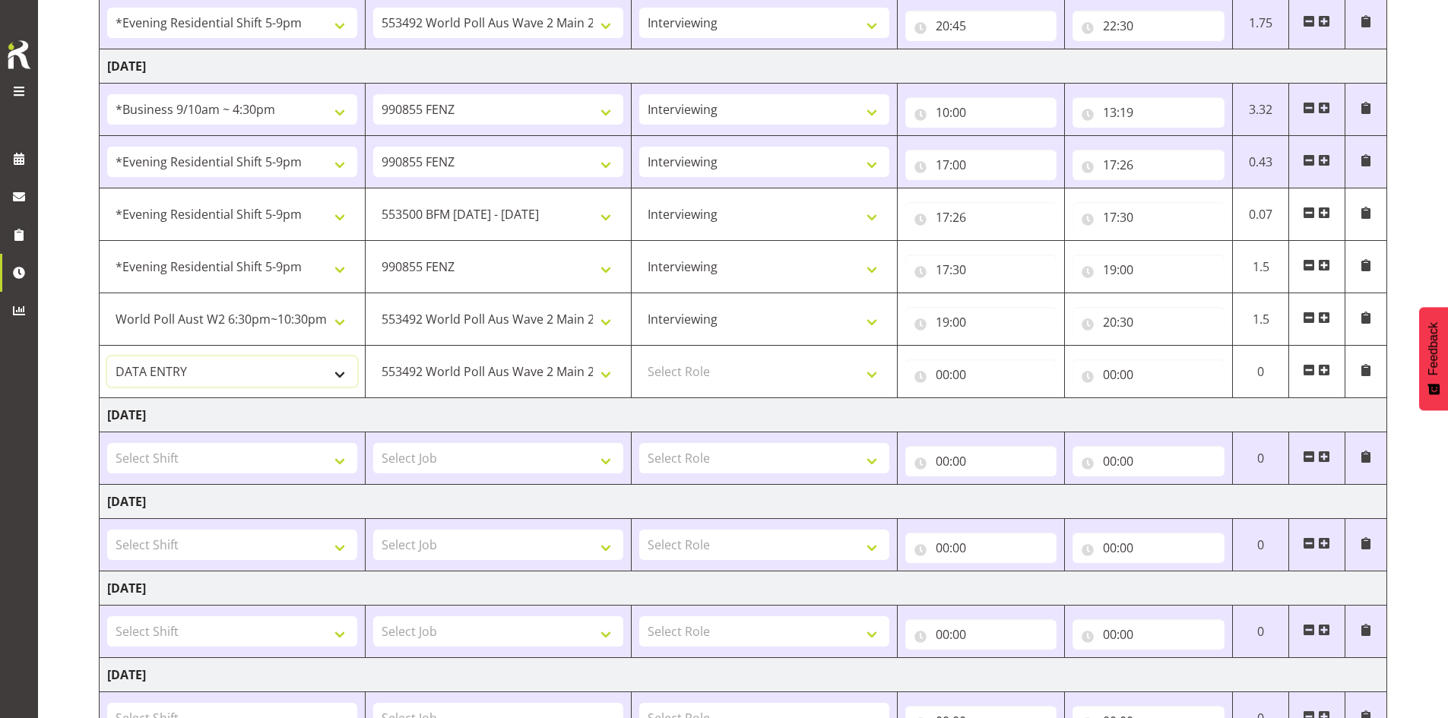
click at [339, 364] on select "!!Project Briefing (Job to be assigned) !!Weekend Residential (Roster IT Shift …" at bounding box center [232, 372] width 250 height 30
select select "56692"
click at [107, 357] on select "!!Project Briefing (Job to be assigned) !!Weekend Residential (Roster IT Shift …" at bounding box center [232, 372] width 250 height 30
click at [499, 376] on select "Select Role Briefing Interviewing" at bounding box center [764, 372] width 250 height 30
select select "47"
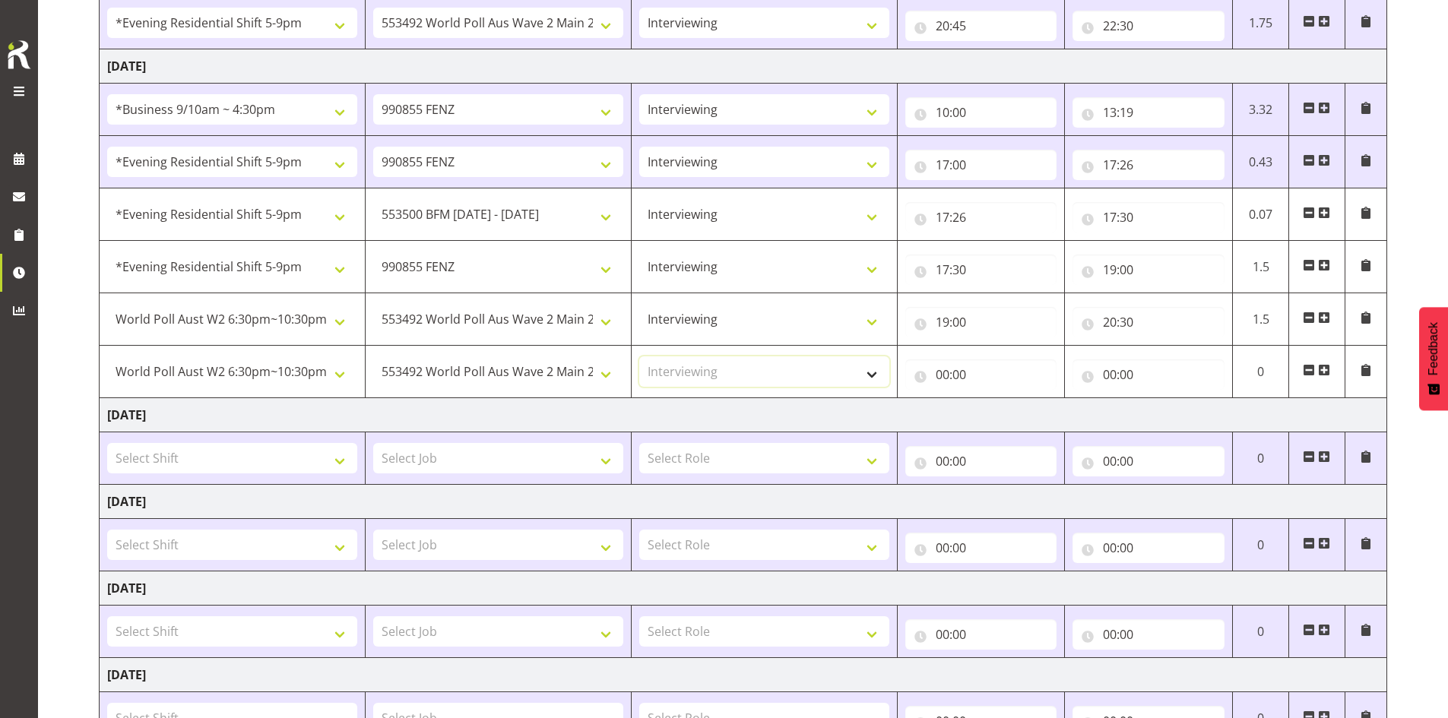
click at [499, 357] on select "Select Role Briefing Interviewing" at bounding box center [764, 372] width 250 height 30
click at [499, 374] on input "00:00" at bounding box center [981, 375] width 152 height 30
click at [499, 410] on select "00 01 02 03 04 05 06 07 08 09 10 11 12 13 14 15 16 17 18 19 20 21 22 23" at bounding box center [1009, 414] width 34 height 30
select select "21"
click at [499, 399] on select "00 01 02 03 04 05 06 07 08 09 10 11 12 13 14 15 16 17 18 19 20 21 22 23" at bounding box center [1009, 414] width 34 height 30
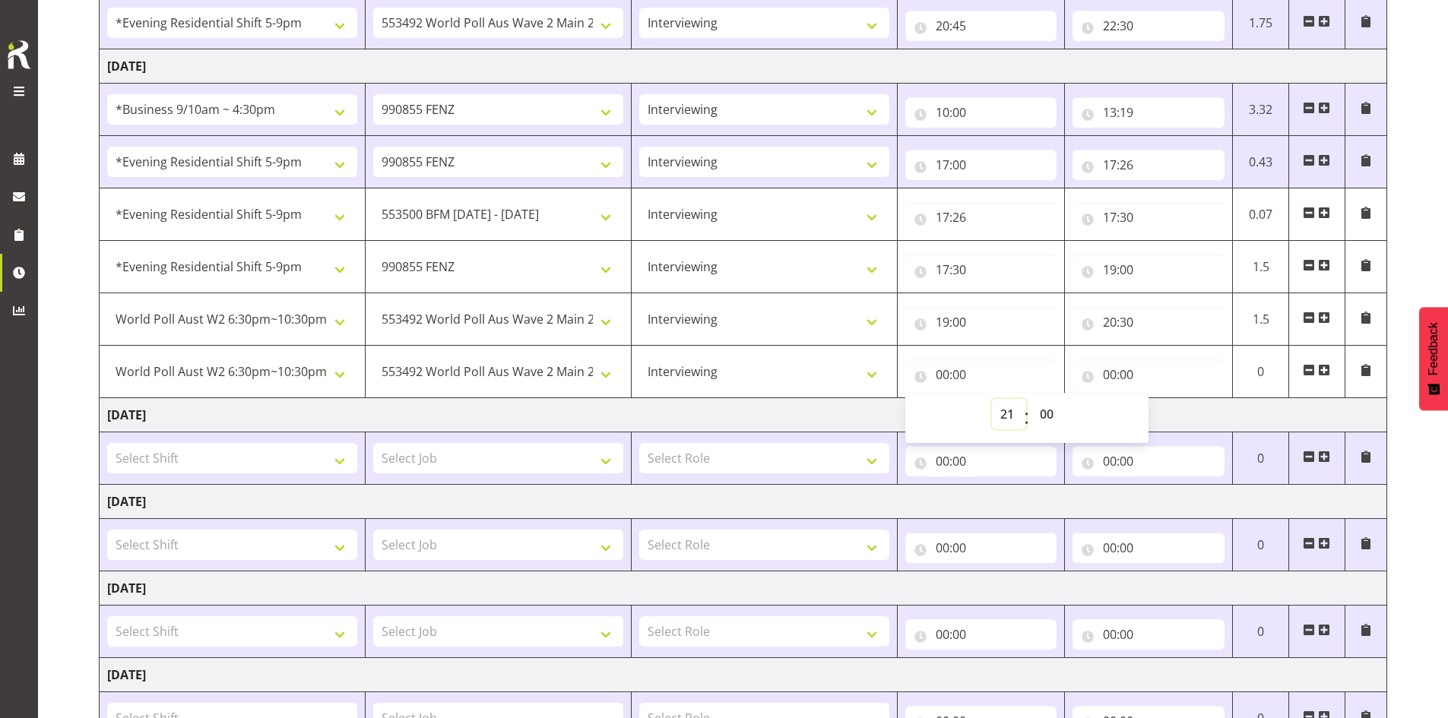
type input "21:00"
click at [499, 376] on input "00:00" at bounding box center [1149, 375] width 152 height 30
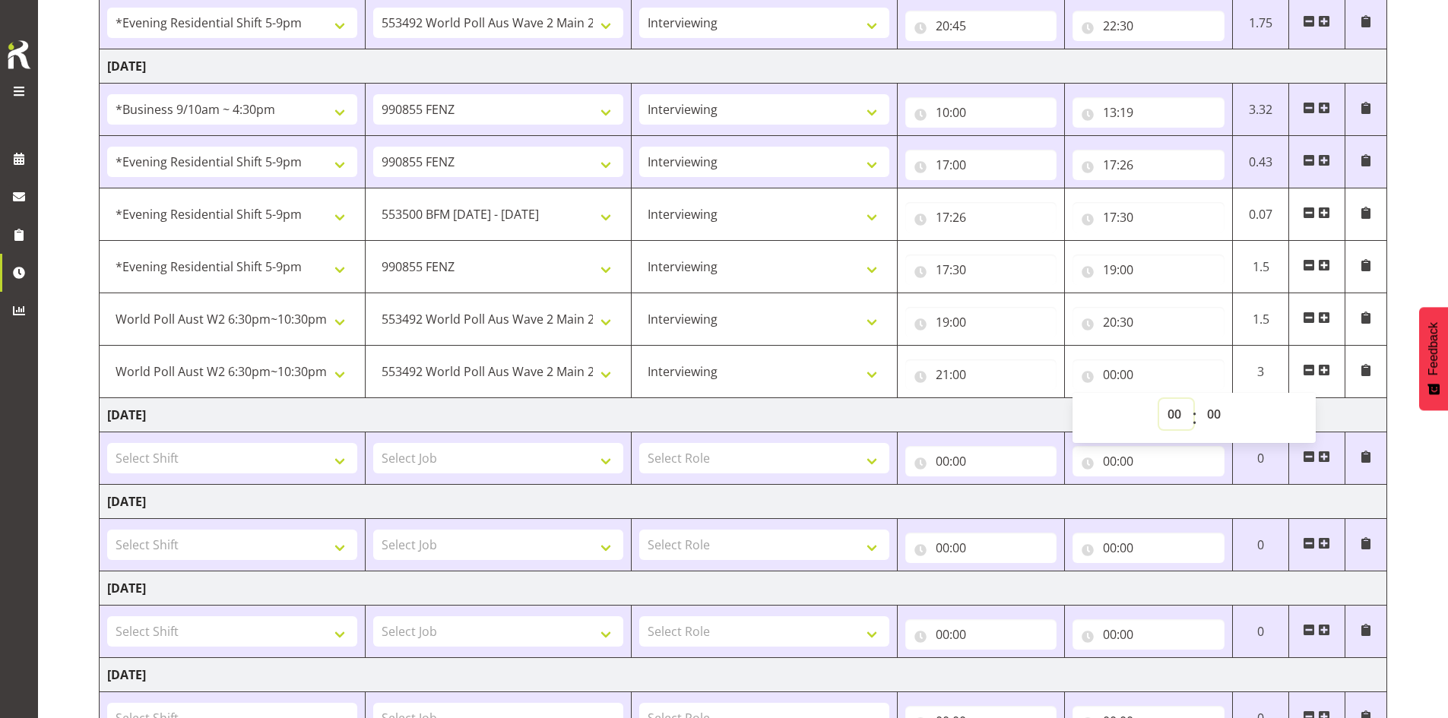
click at [499, 407] on select "00 01 02 03 04 05 06 07 08 09 10 11 12 13 14 15 16 17 18 19 20 21 22 23" at bounding box center [1176, 414] width 34 height 30
select select "22"
click at [499, 399] on select "00 01 02 03 04 05 06 07 08 09 10 11 12 13 14 15 16 17 18 19 20 21 22 23" at bounding box center [1176, 414] width 34 height 30
type input "22:00"
click at [499, 409] on select "00 01 02 03 04 05 06 07 08 09 10 11 12 13 14 15 16 17 18 19 20 21 22 23 24 25 2…" at bounding box center [1216, 414] width 34 height 30
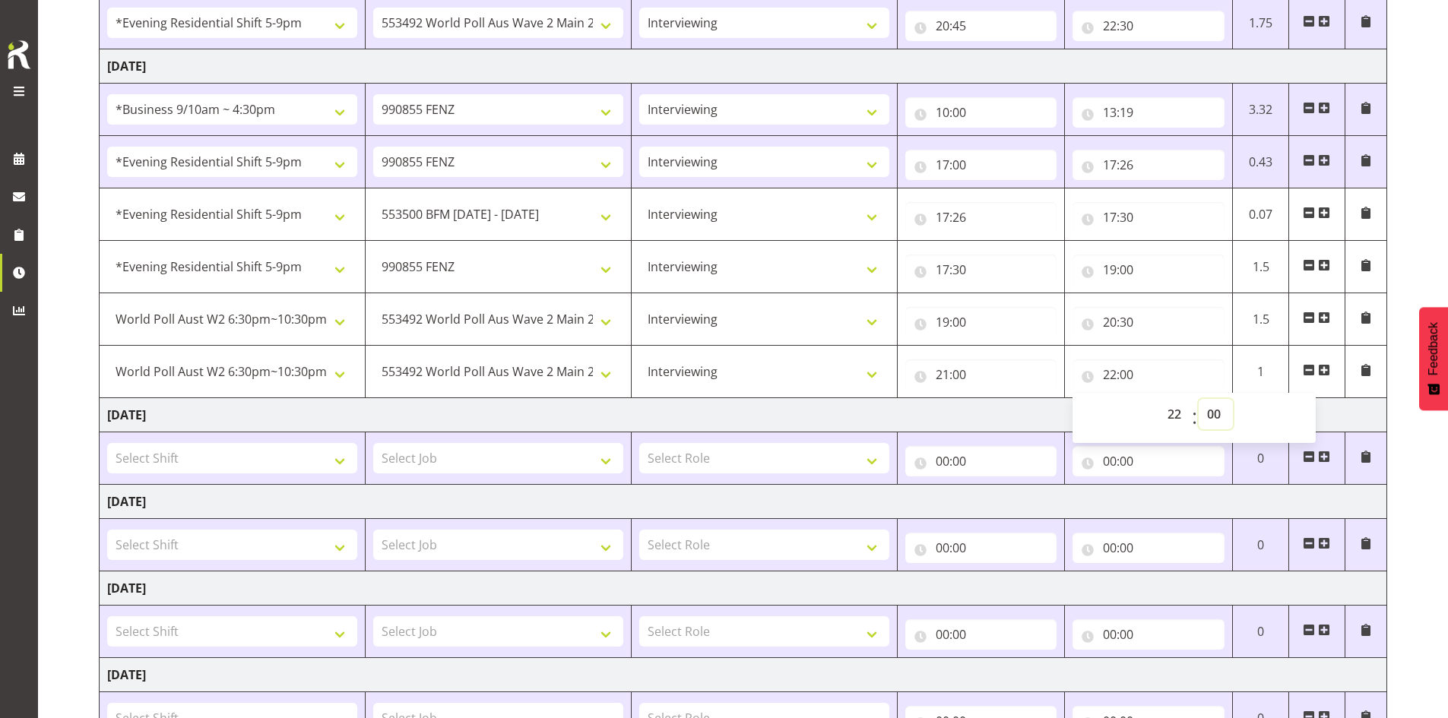
select select "30"
type input "22:30"
click at [499, 510] on div "[DATE] - [DATE] Shift Job Role Start Time End Time Total [DATE] !!Project Brief…" at bounding box center [773, 198] width 1349 height 1438
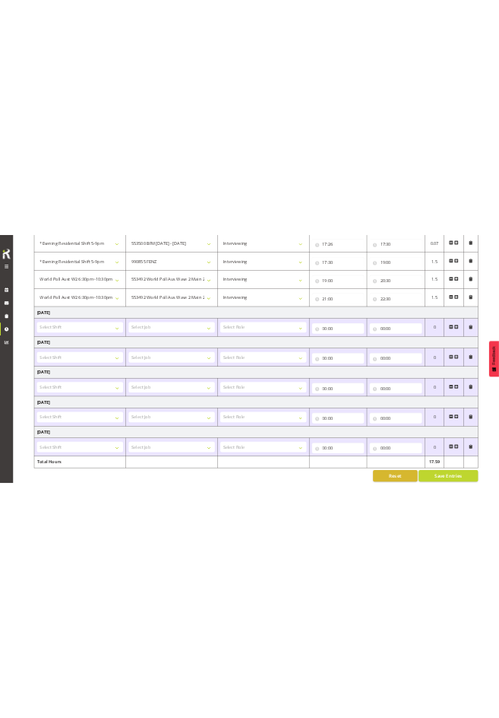
scroll to position [854, 0]
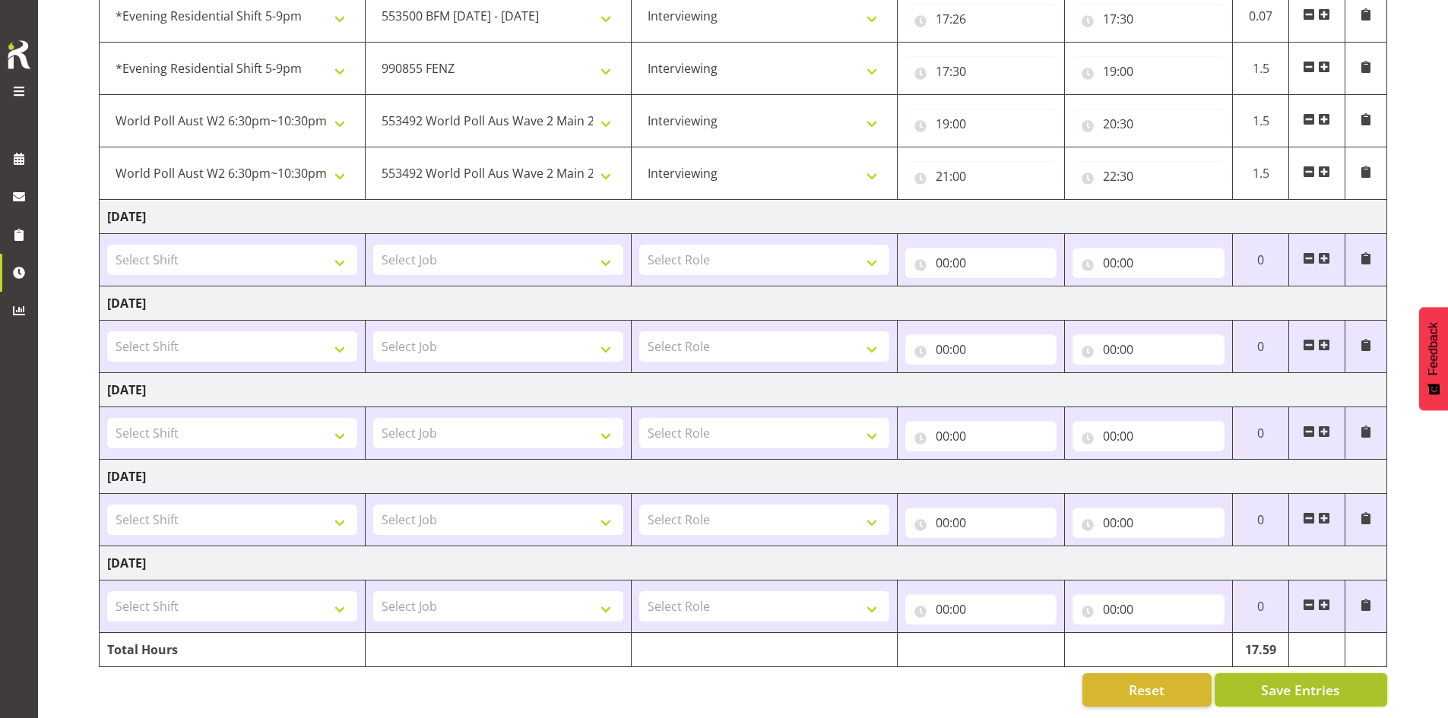
click at [499, 680] on span "Save Entries" at bounding box center [1300, 690] width 79 height 20
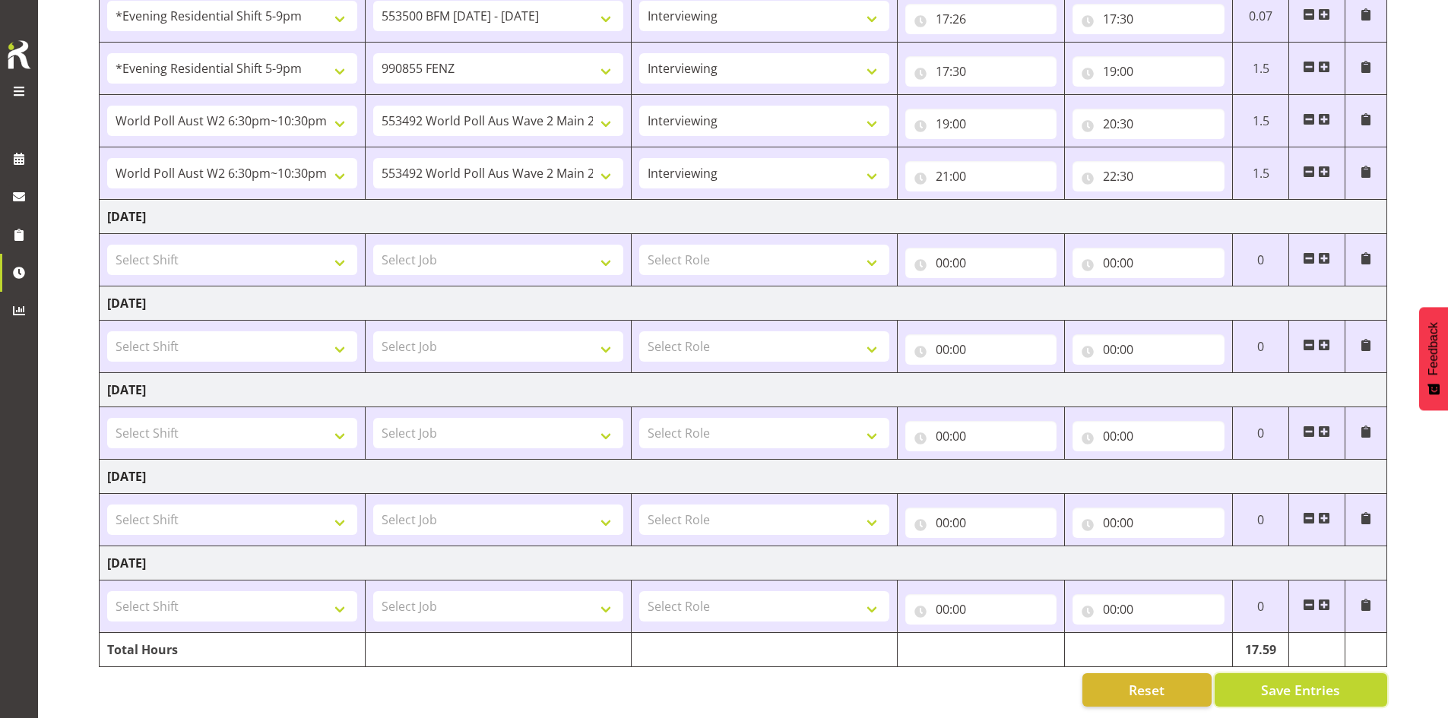
click at [499, 674] on button "Save Entries" at bounding box center [1301, 690] width 173 height 33
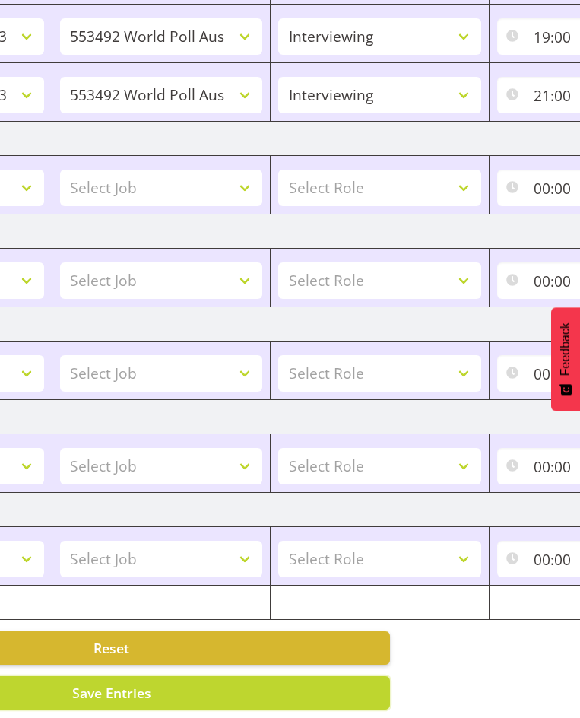
scroll to position [0, 183]
